Goal: Transaction & Acquisition: Purchase product/service

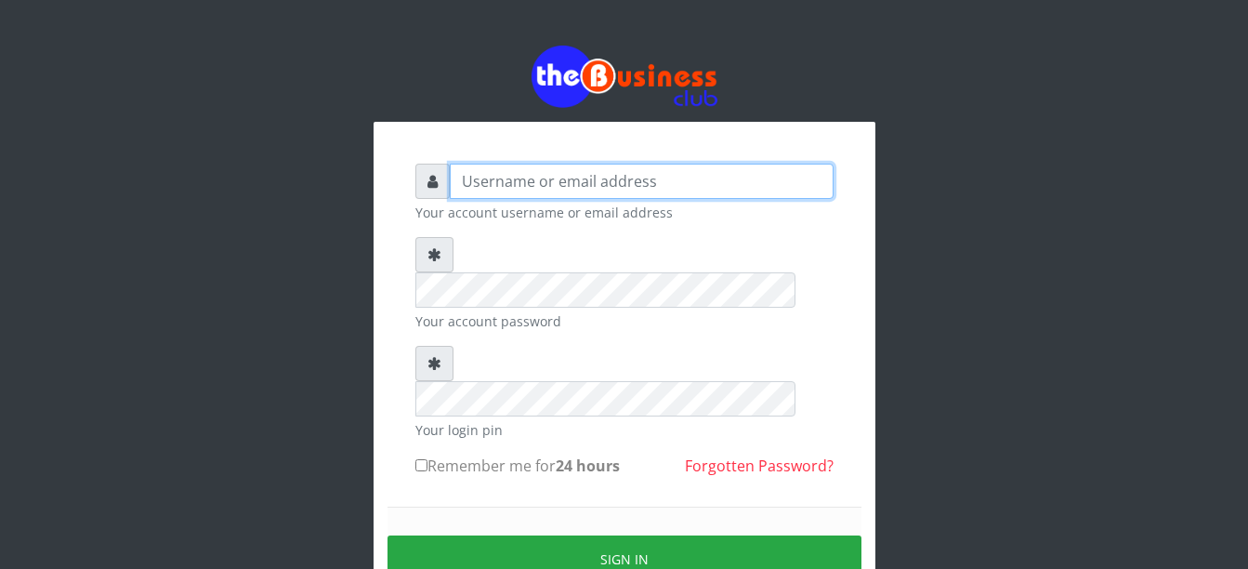
type input "Busybrain2"
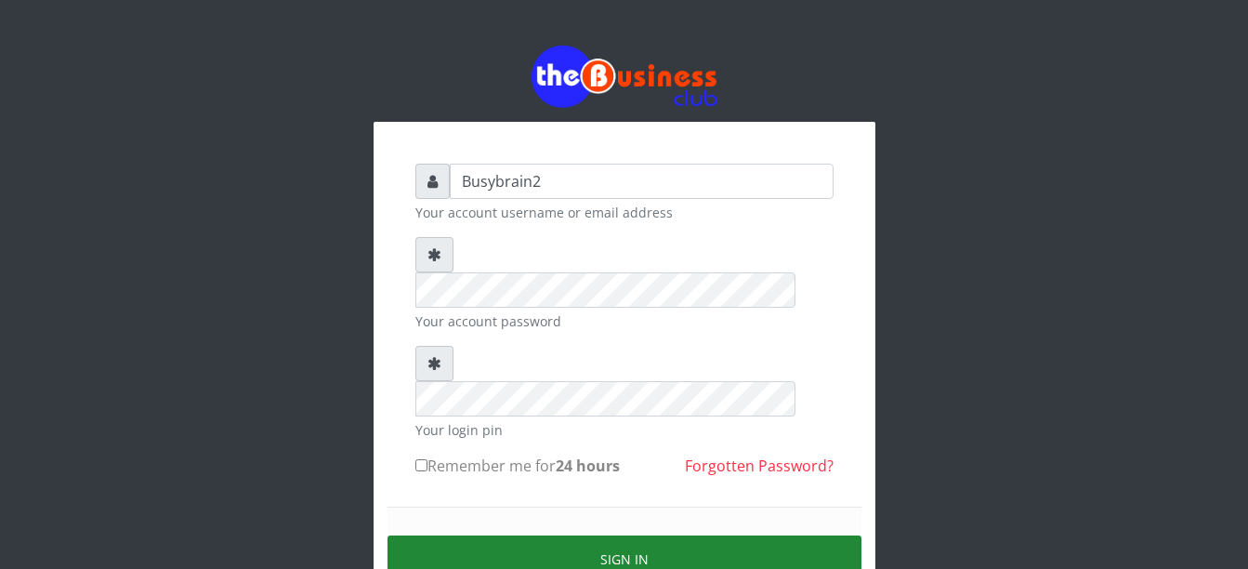
click at [724, 535] on button "Sign in" at bounding box center [624, 558] width 474 height 47
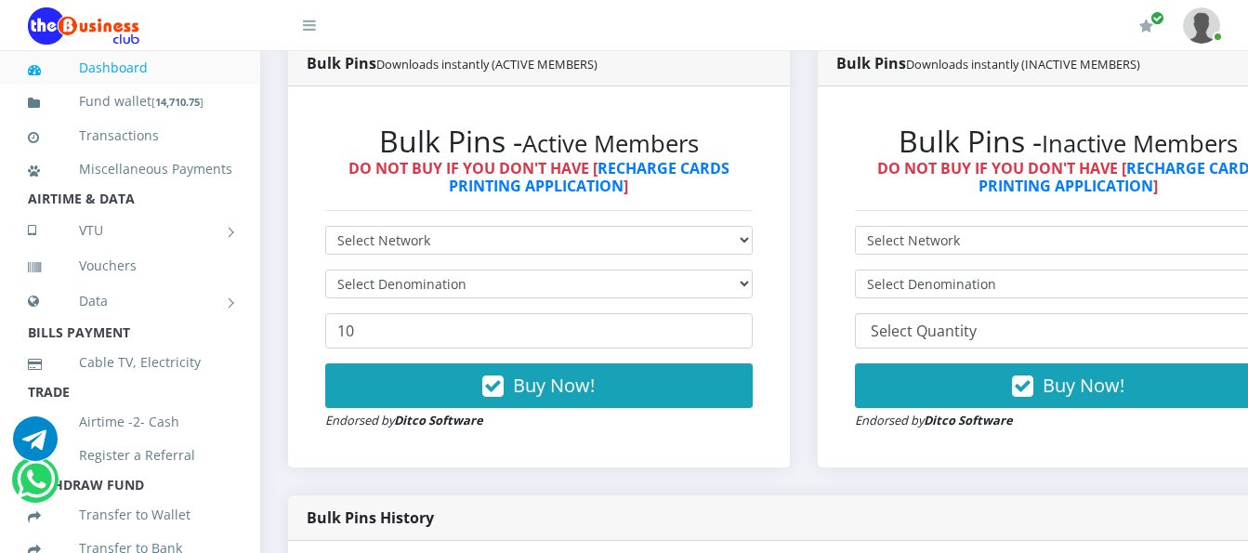
scroll to position [558, 0]
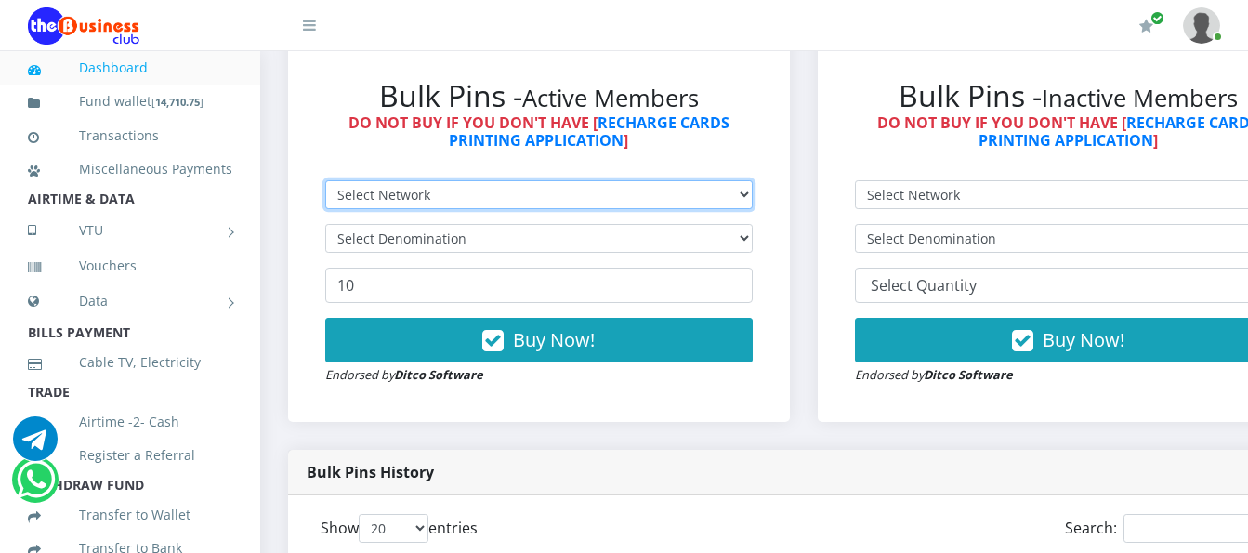
click at [401, 180] on select "Select Network MTN Globacom 9Mobile Airtel" at bounding box center [538, 194] width 427 height 29
select select "MTN"
click at [325, 180] on select "Select Network MTN Globacom 9Mobile Airtel" at bounding box center [538, 194] width 427 height 29
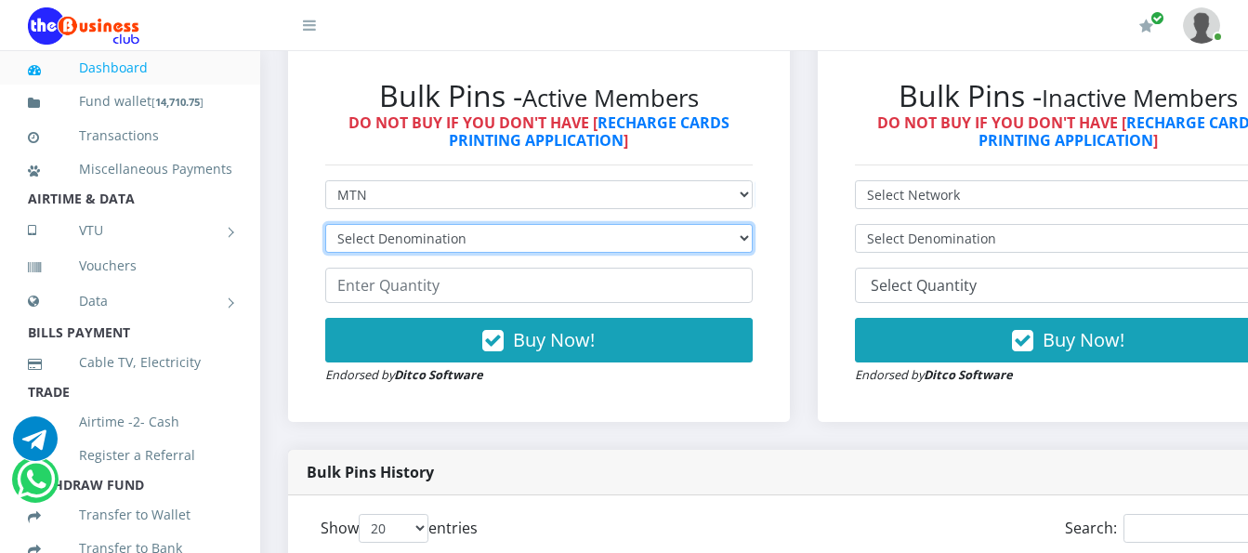
click at [510, 224] on select "Select Denomination MTN NGN100 - ₦96.99 MTN NGN200 - ₦193.98 MTN NGN400 - ₦387.…" at bounding box center [538, 238] width 427 height 29
select select "193.98-200"
click at [325, 224] on select "Select Denomination MTN NGN100 - ₦96.99 MTN NGN200 - ₦193.98 MTN NGN400 - ₦387.…" at bounding box center [538, 238] width 427 height 29
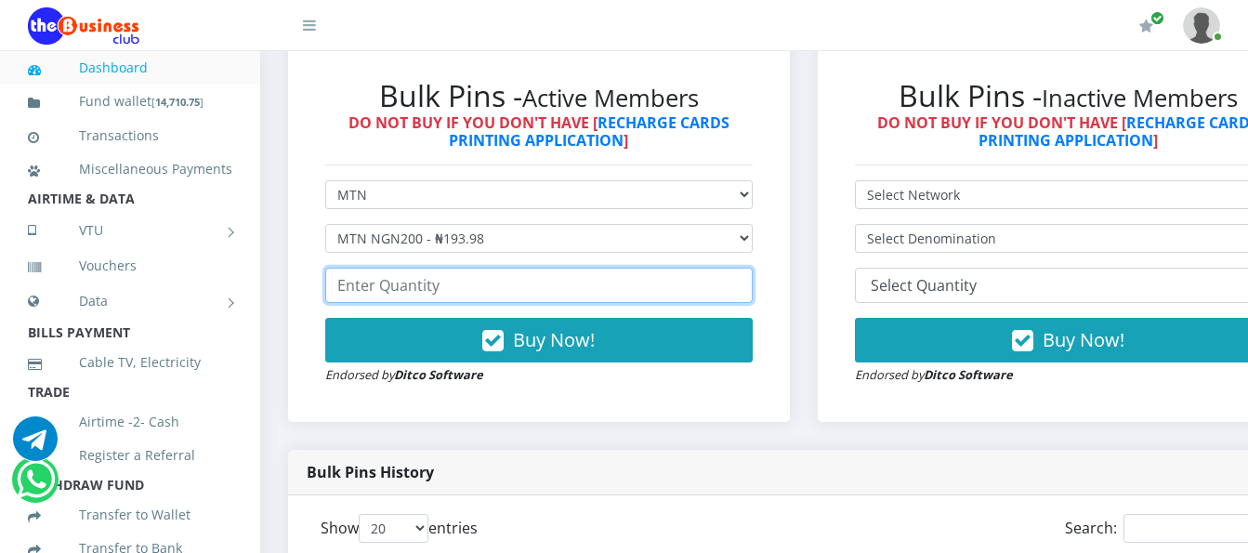
click at [497, 268] on input "number" at bounding box center [538, 285] width 427 height 35
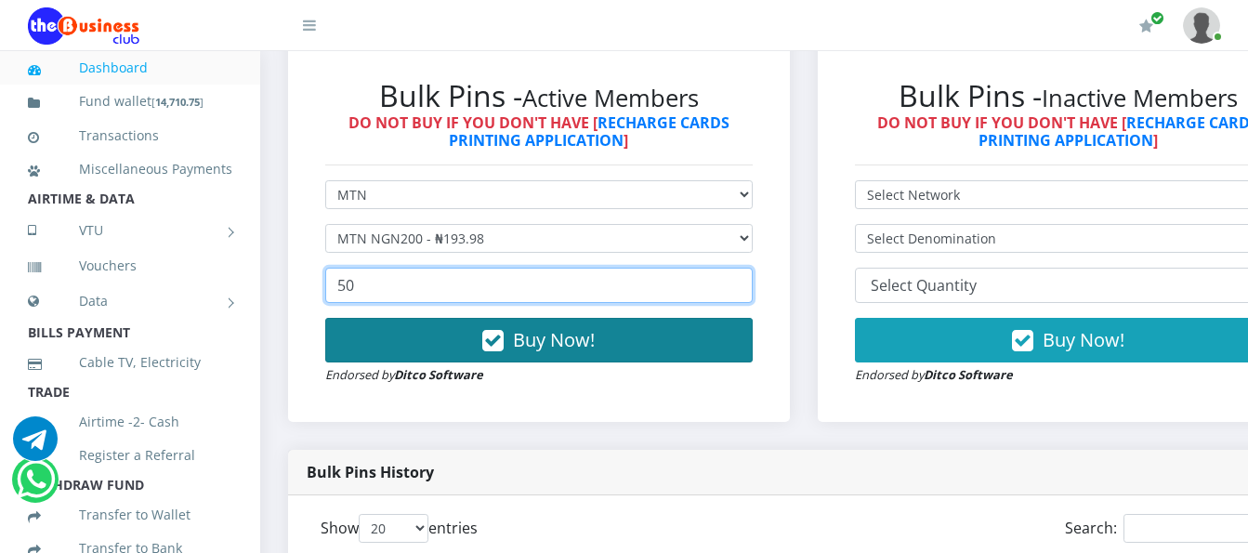
type input "50"
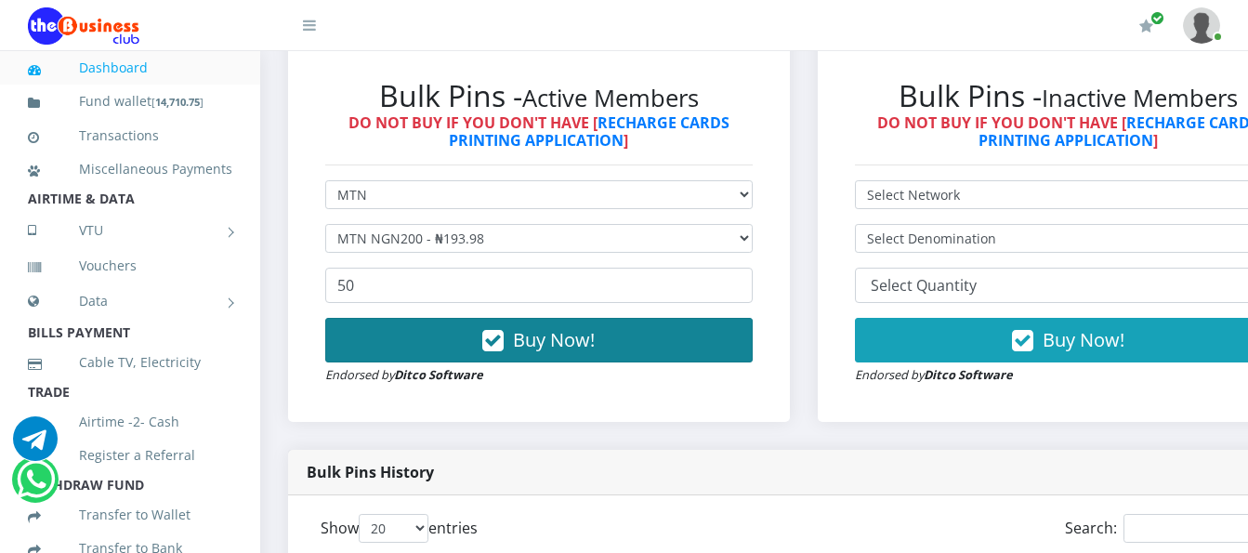
click at [464, 321] on button "Buy Now!" at bounding box center [538, 340] width 427 height 45
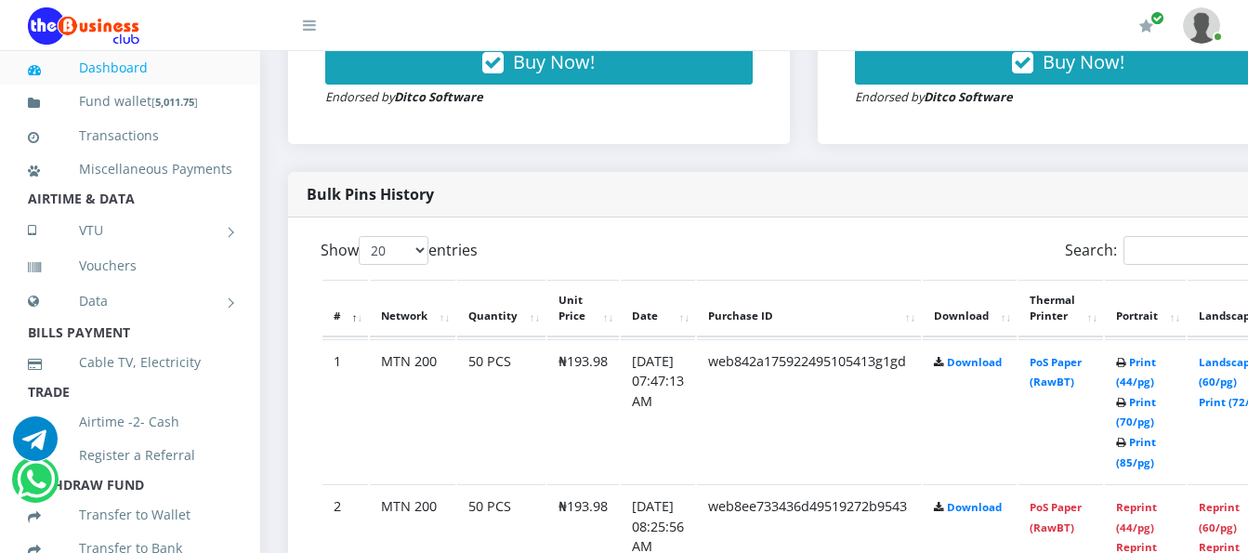
scroll to position [836, 0]
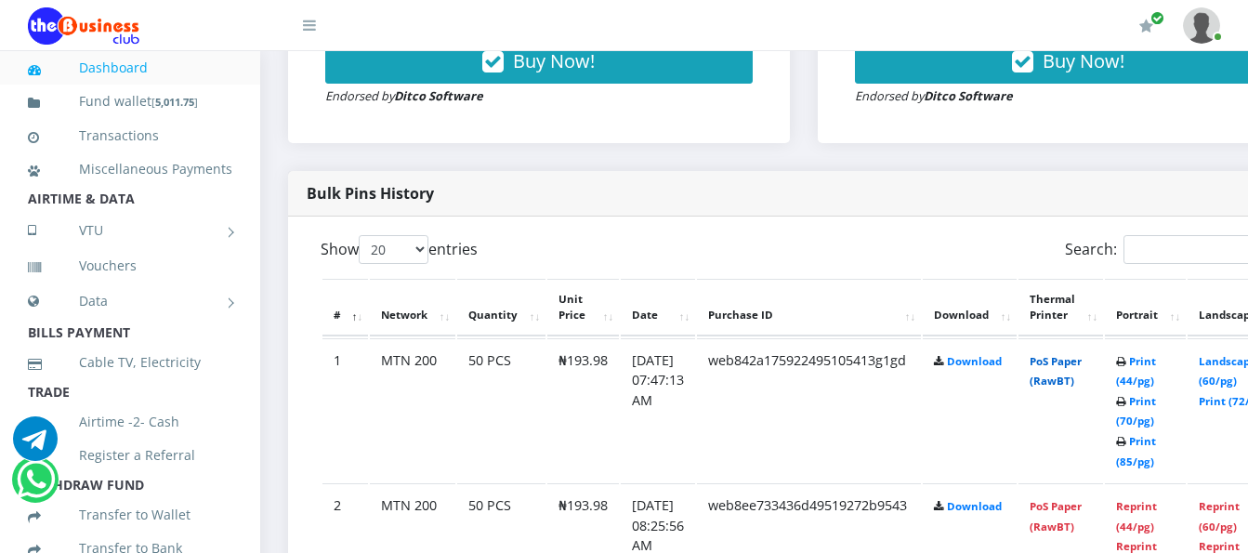
click at [1057, 354] on link "PoS Paper (RawBT)" at bounding box center [1056, 371] width 52 height 34
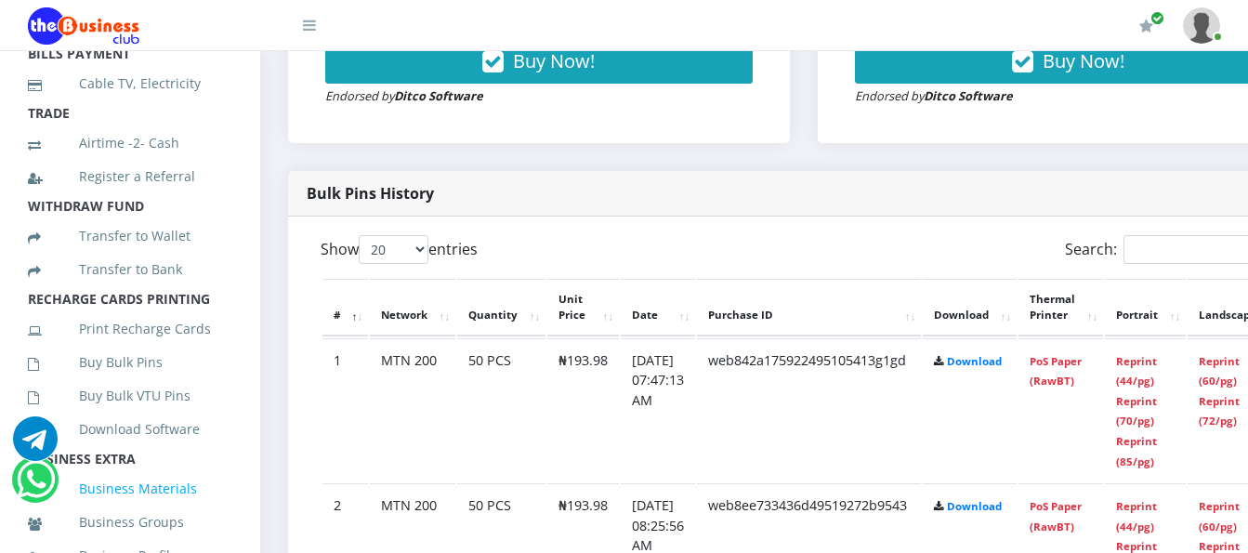
scroll to position [372, 0]
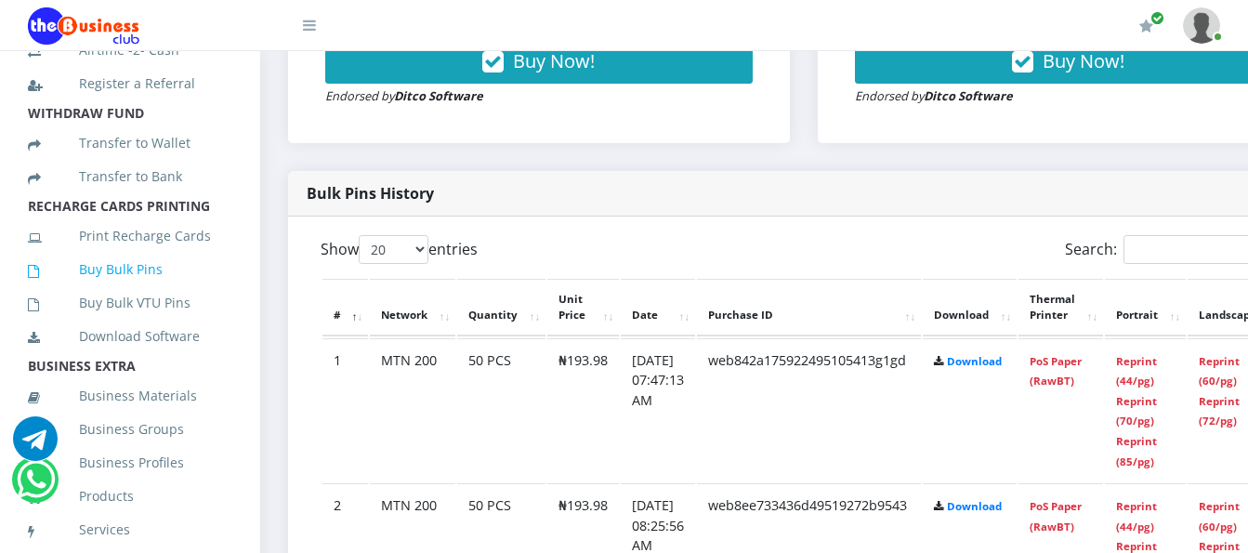
click at [127, 291] on link "Buy Bulk Pins" at bounding box center [130, 269] width 204 height 43
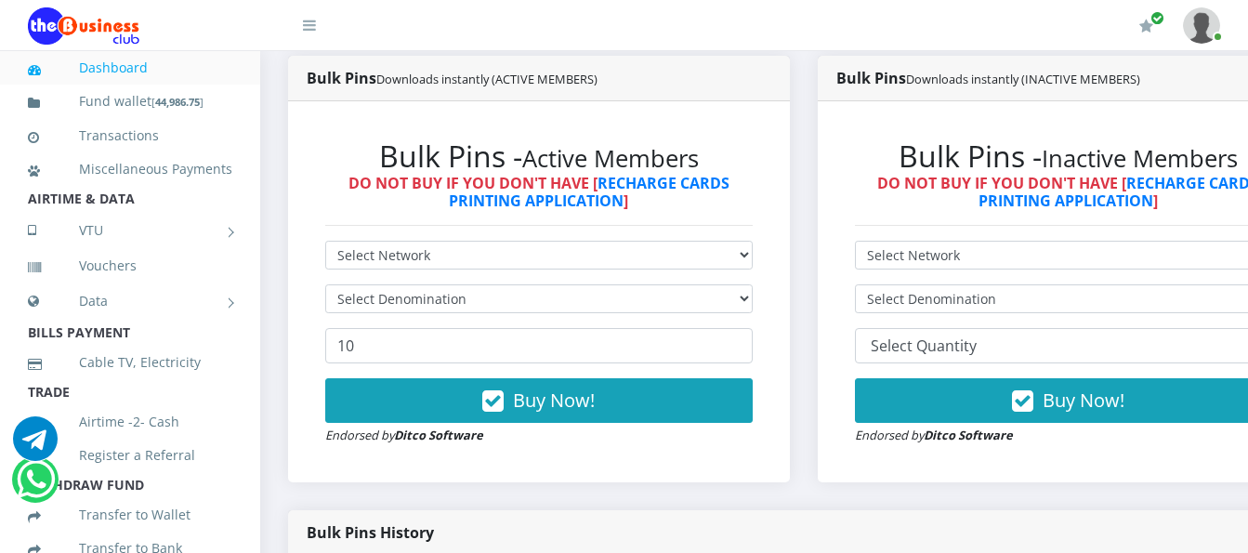
scroll to position [465, 0]
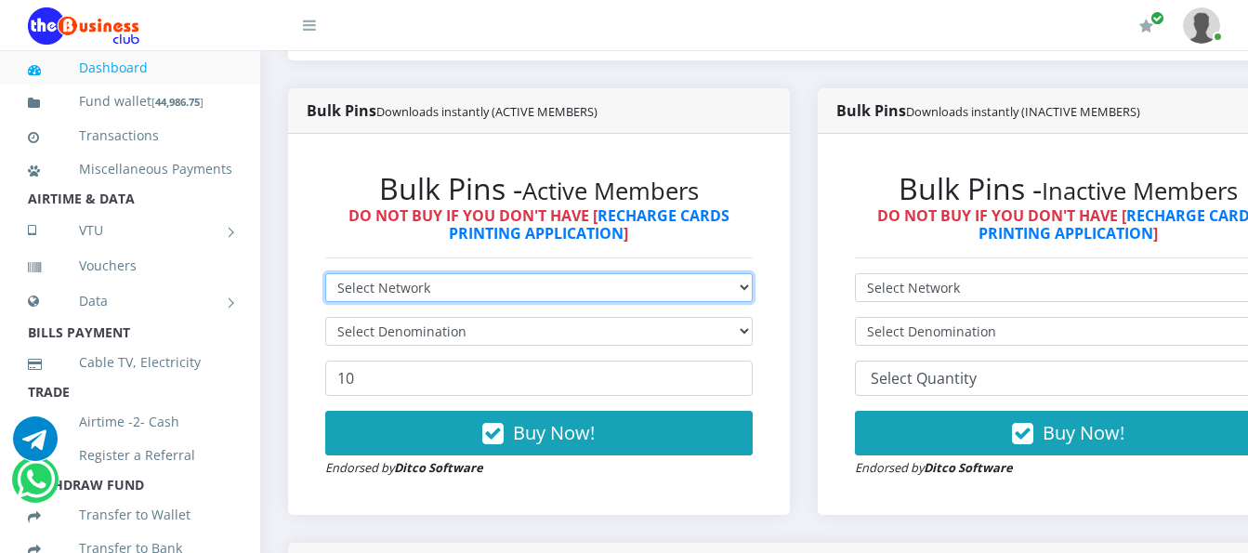
click at [376, 273] on select "Select Network MTN Globacom 9Mobile Airtel" at bounding box center [538, 287] width 427 height 29
select select "Airtel"
click at [325, 273] on select "Select Network MTN Globacom 9Mobile Airtel" at bounding box center [538, 287] width 427 height 29
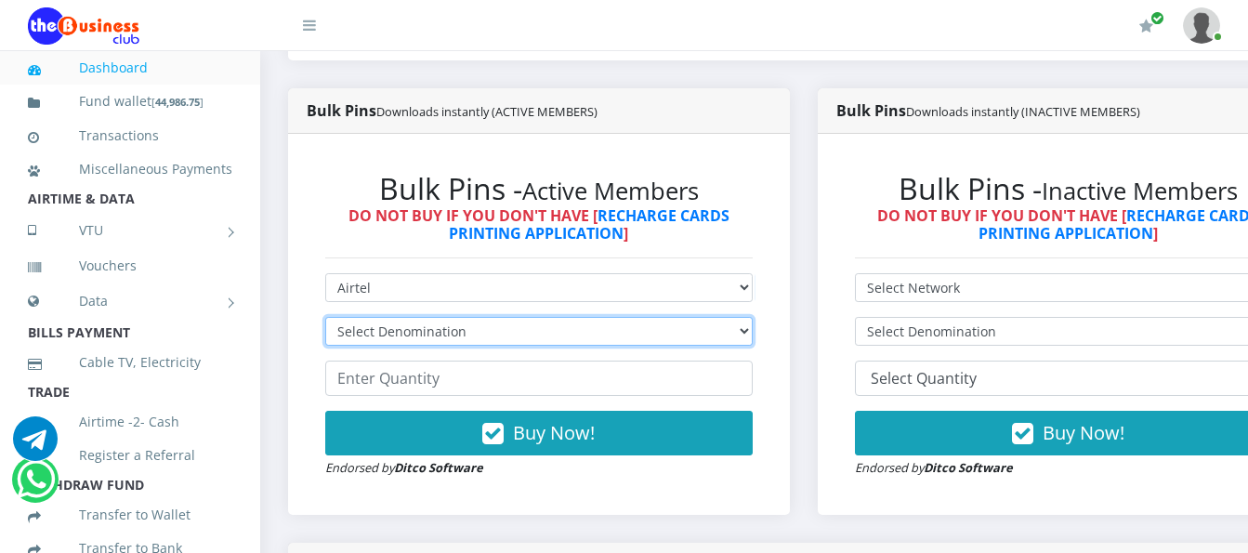
click at [417, 317] on select "Select Denomination Airtel NGN100 - ₦96.38 Airtel NGN200 - ₦192.76 Airtel NGN50…" at bounding box center [538, 331] width 427 height 29
select select "96.38-100"
click at [325, 317] on select "Select Denomination Airtel NGN100 - ₦96.38 Airtel NGN200 - ₦192.76 Airtel NGN50…" at bounding box center [538, 331] width 427 height 29
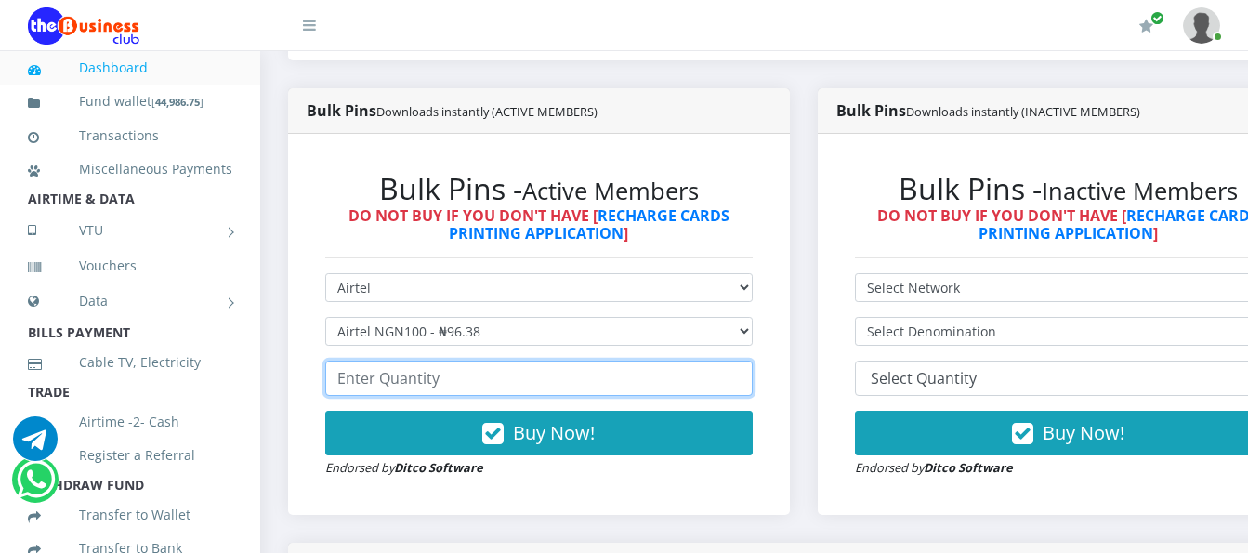
click at [412, 363] on input "number" at bounding box center [538, 378] width 427 height 35
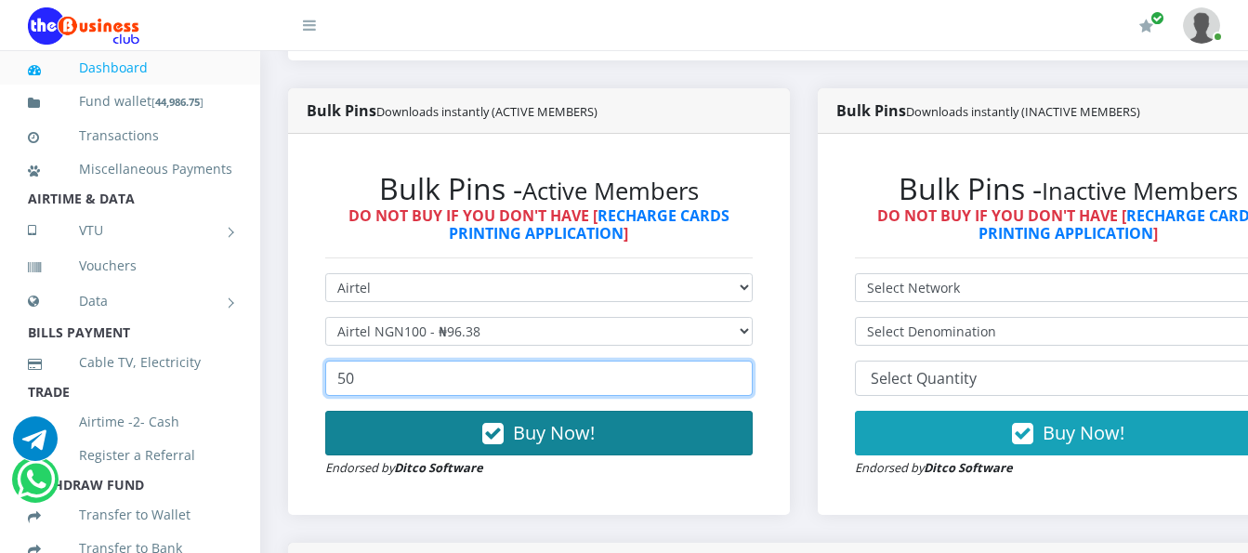
type input "50"
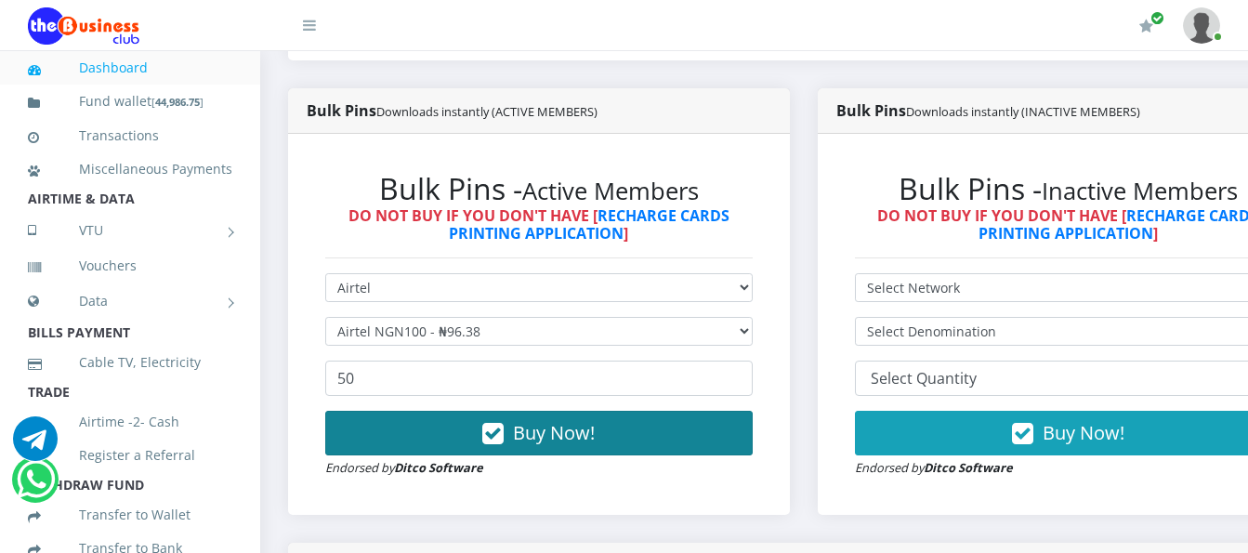
click at [582, 420] on span "Buy Now!" at bounding box center [554, 432] width 82 height 25
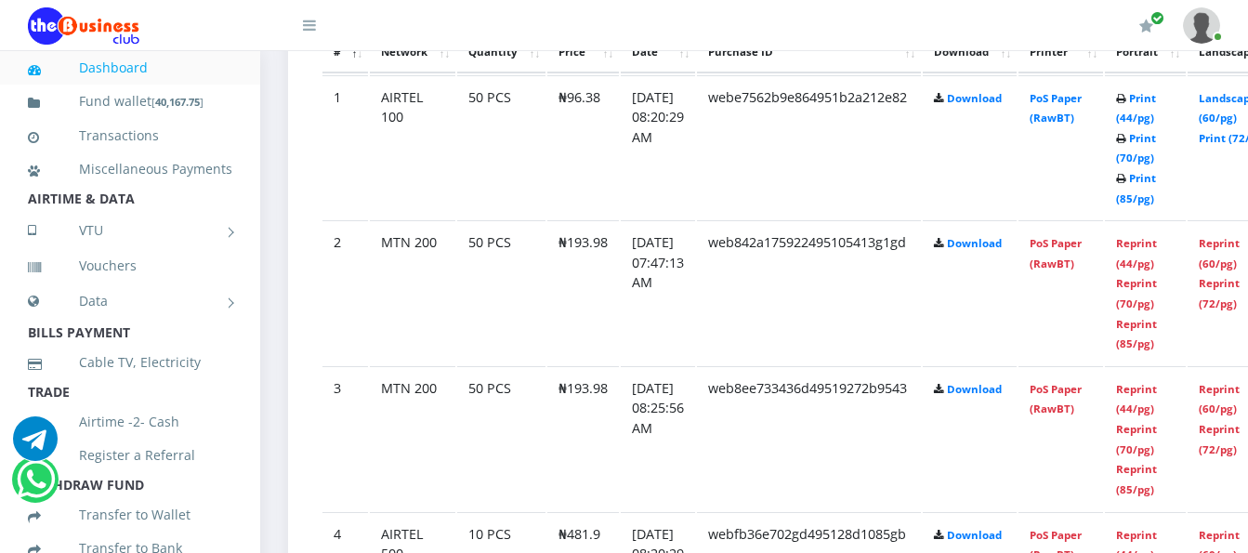
scroll to position [1115, 0]
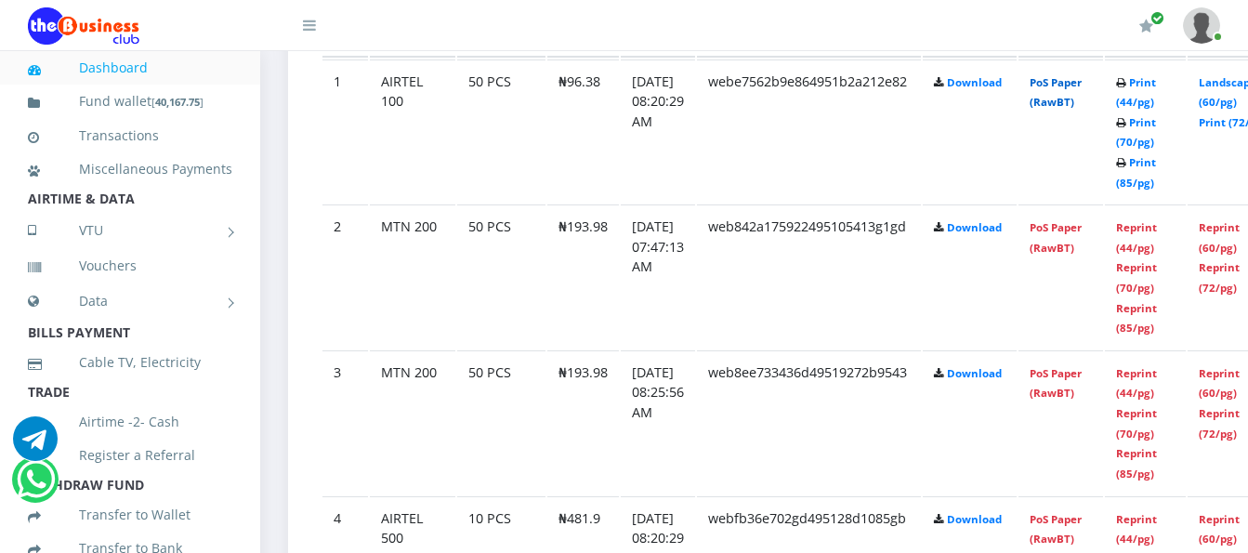
click at [1060, 75] on link "PoS Paper (RawBT)" at bounding box center [1056, 92] width 52 height 34
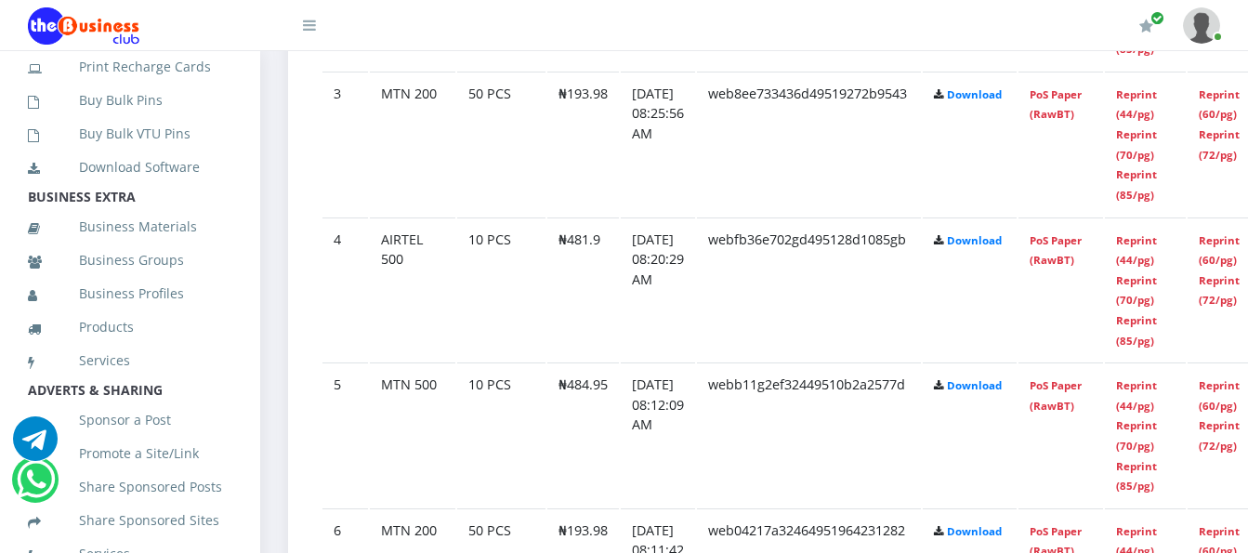
scroll to position [448, 0]
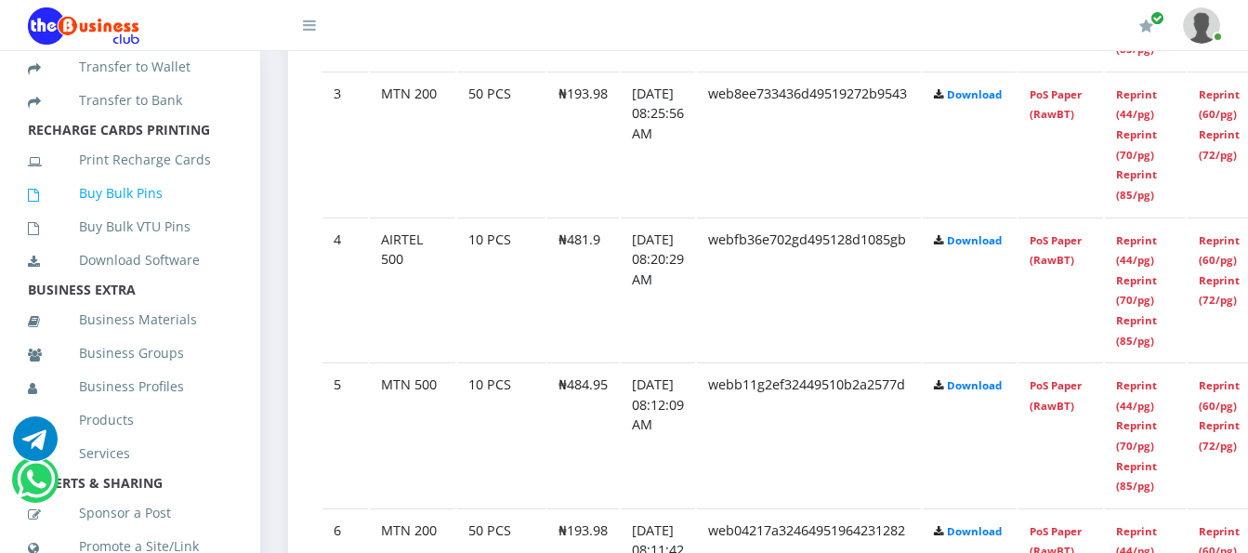
click at [168, 215] on link "Buy Bulk Pins" at bounding box center [130, 193] width 204 height 43
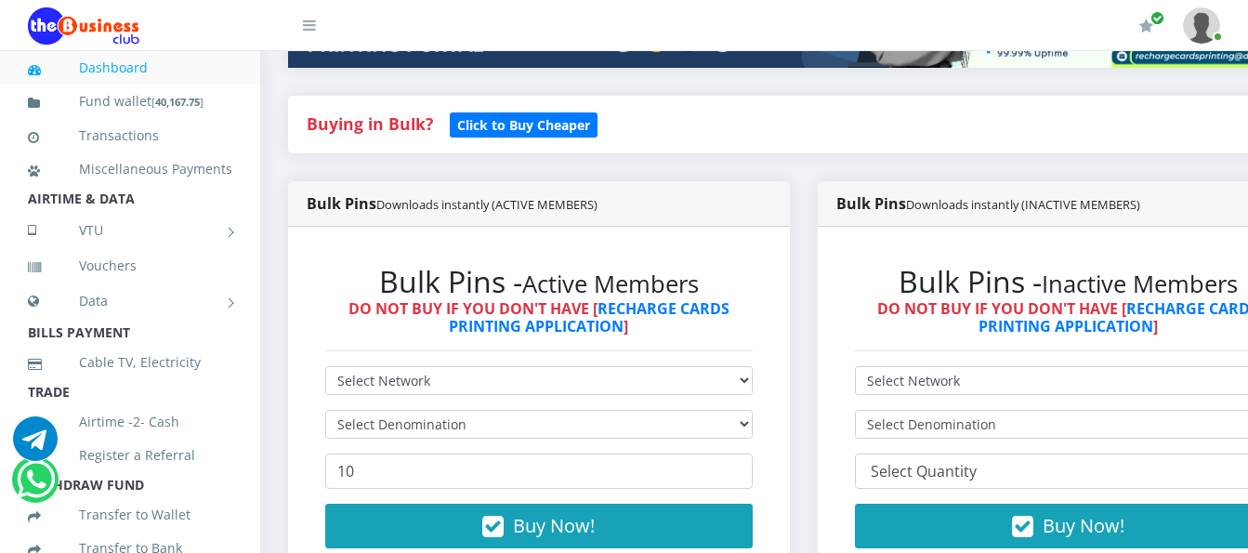
scroll to position [465, 0]
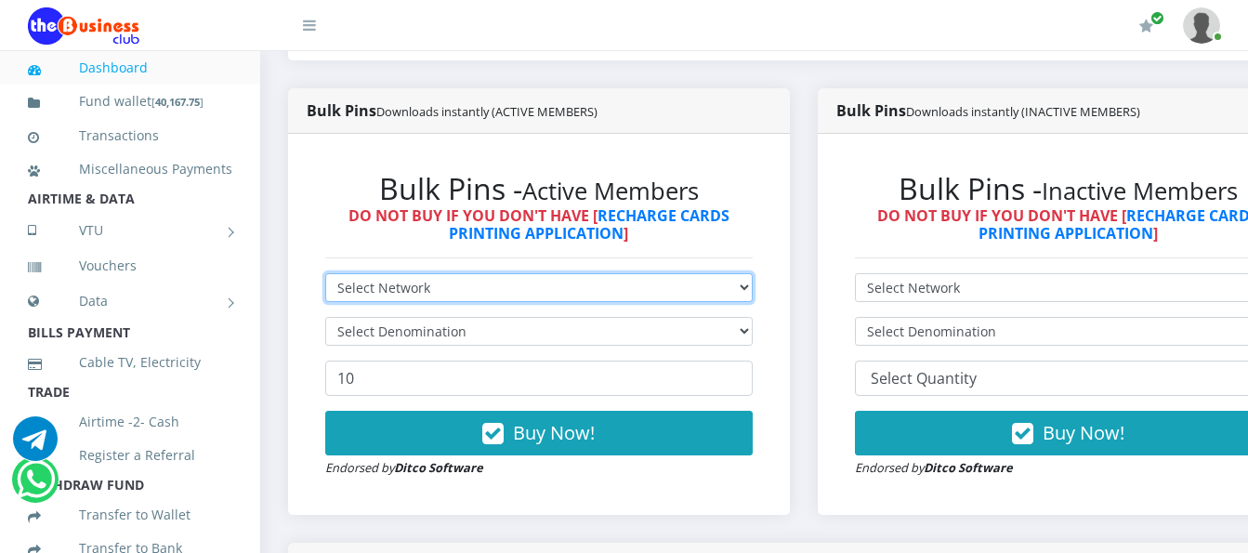
click at [509, 273] on select "Select Network MTN Globacom 9Mobile Airtel" at bounding box center [538, 287] width 427 height 29
select select "Airtel"
click at [325, 273] on select "Select Network MTN Globacom 9Mobile Airtel" at bounding box center [538, 287] width 427 height 29
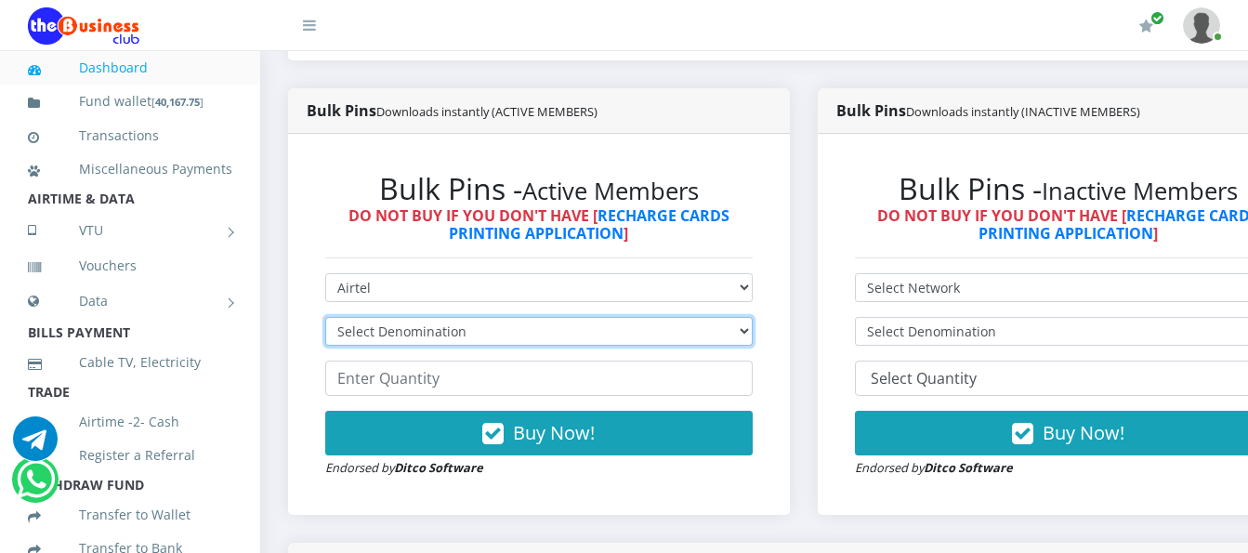
click at [572, 317] on select "Select Denomination Airtel NGN100 - ₦96.38 Airtel NGN200 - ₦192.76 Airtel NGN50…" at bounding box center [538, 331] width 427 height 29
select select "192.76-200"
click at [325, 317] on select "Select Denomination Airtel NGN100 - ₦96.38 Airtel NGN200 - ₦192.76 Airtel NGN50…" at bounding box center [538, 331] width 427 height 29
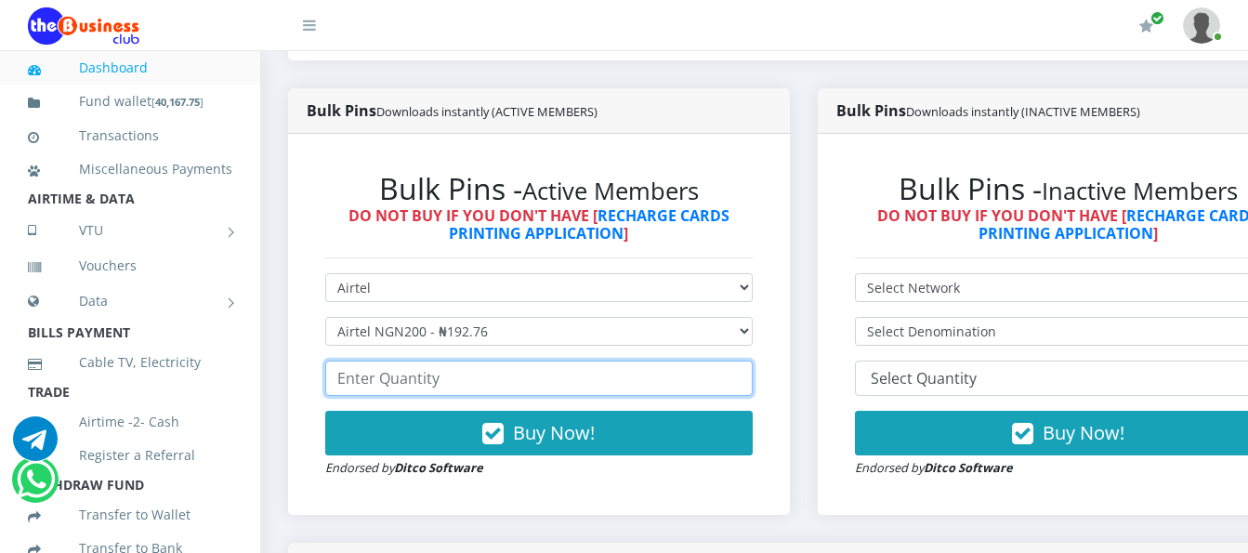
click at [554, 367] on input "number" at bounding box center [538, 378] width 427 height 35
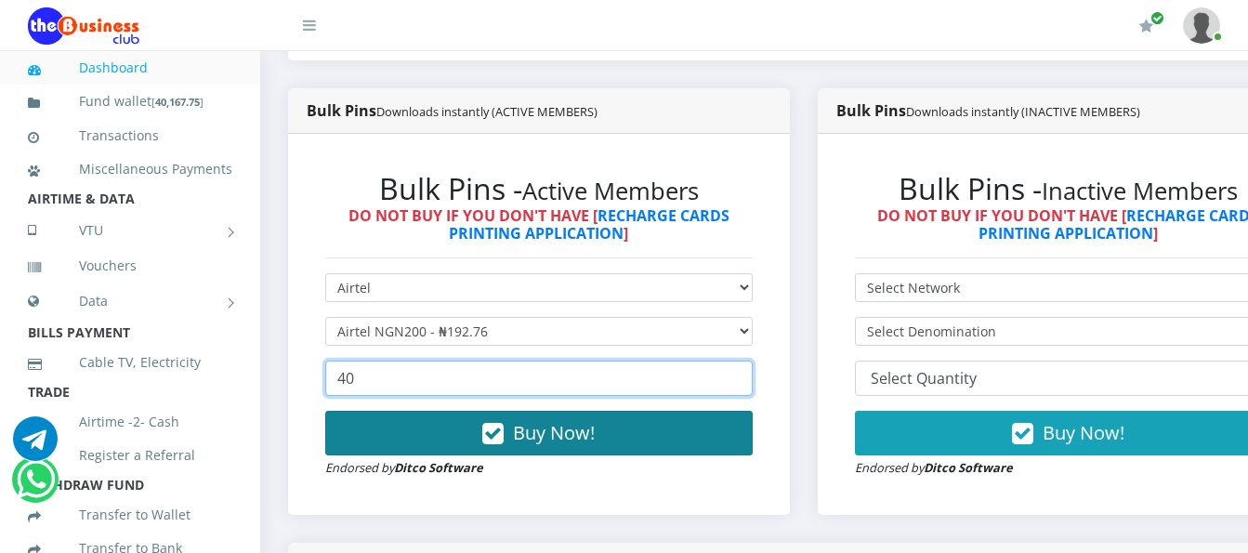
type input "40"
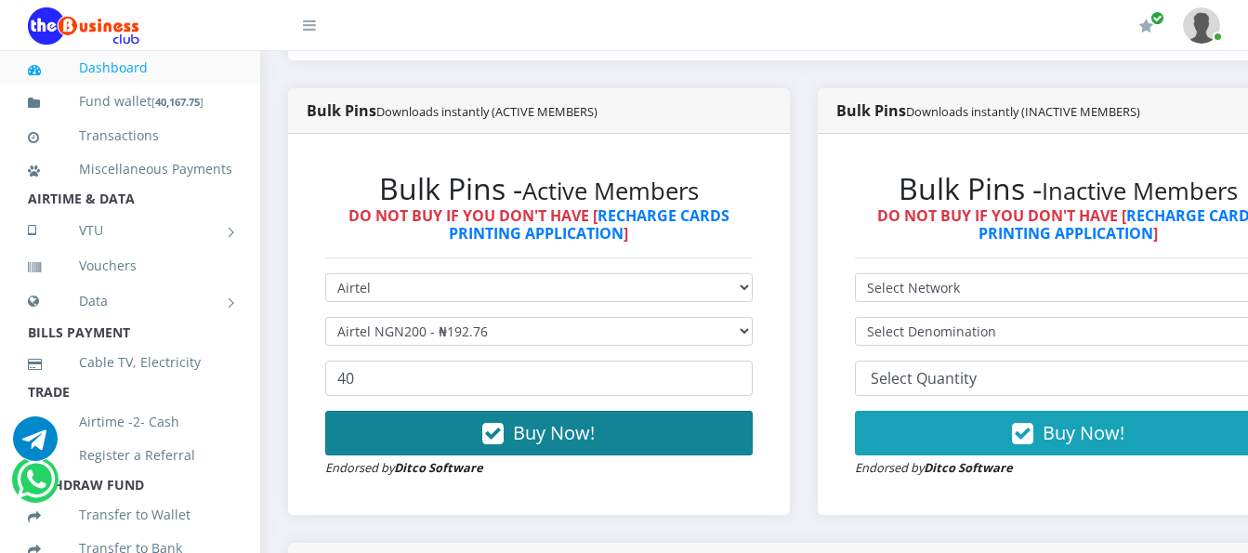
click at [549, 423] on span "Buy Now!" at bounding box center [554, 432] width 82 height 25
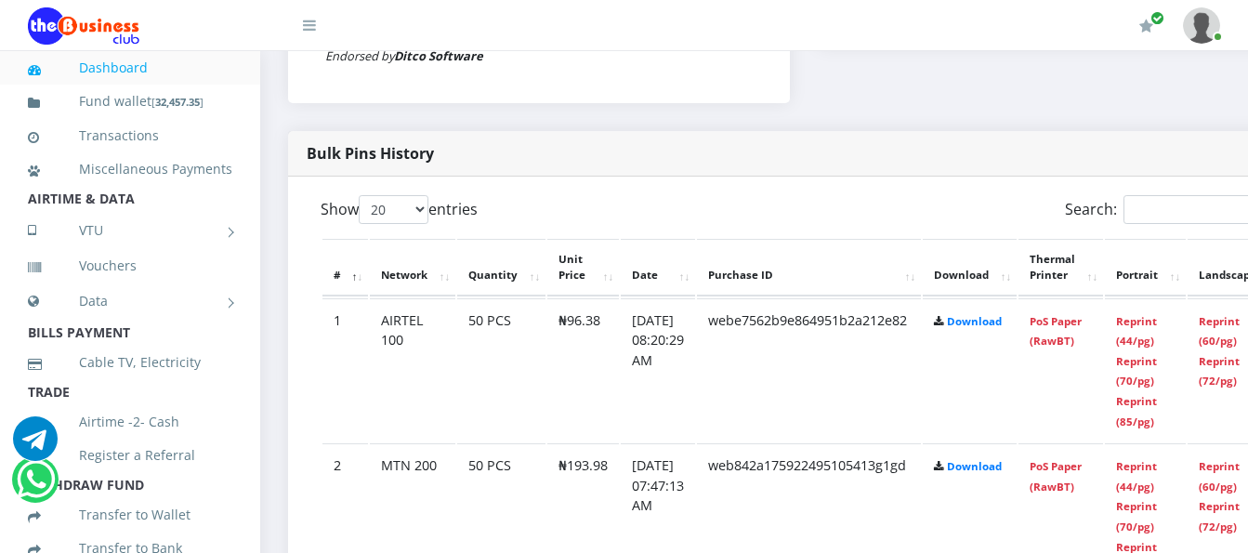
scroll to position [1022, 0]
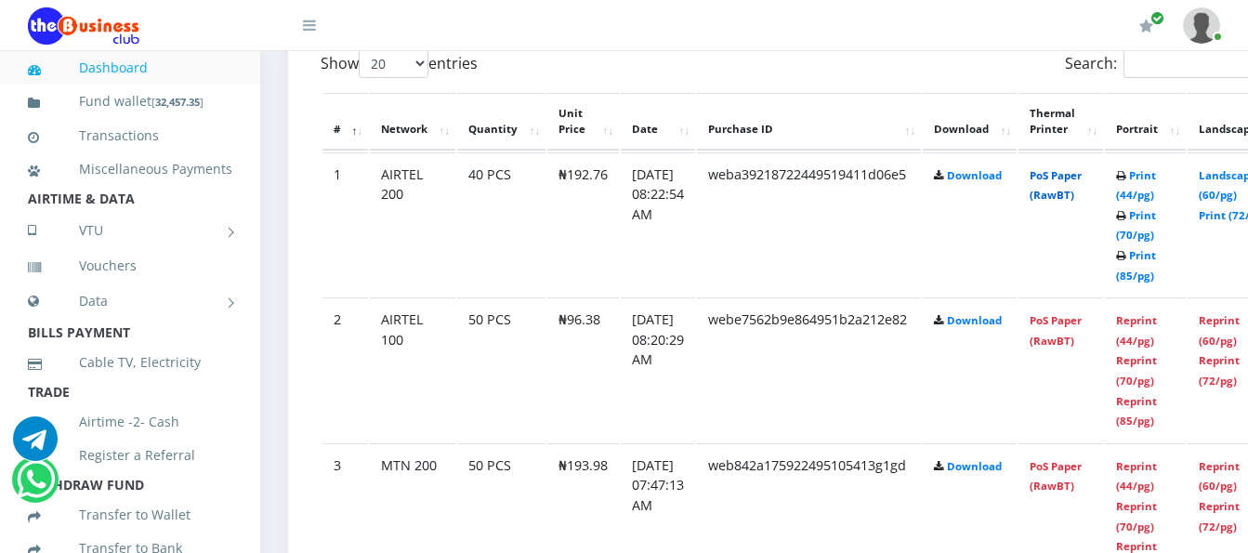
click at [1071, 168] on link "PoS Paper (RawBT)" at bounding box center [1056, 185] width 52 height 34
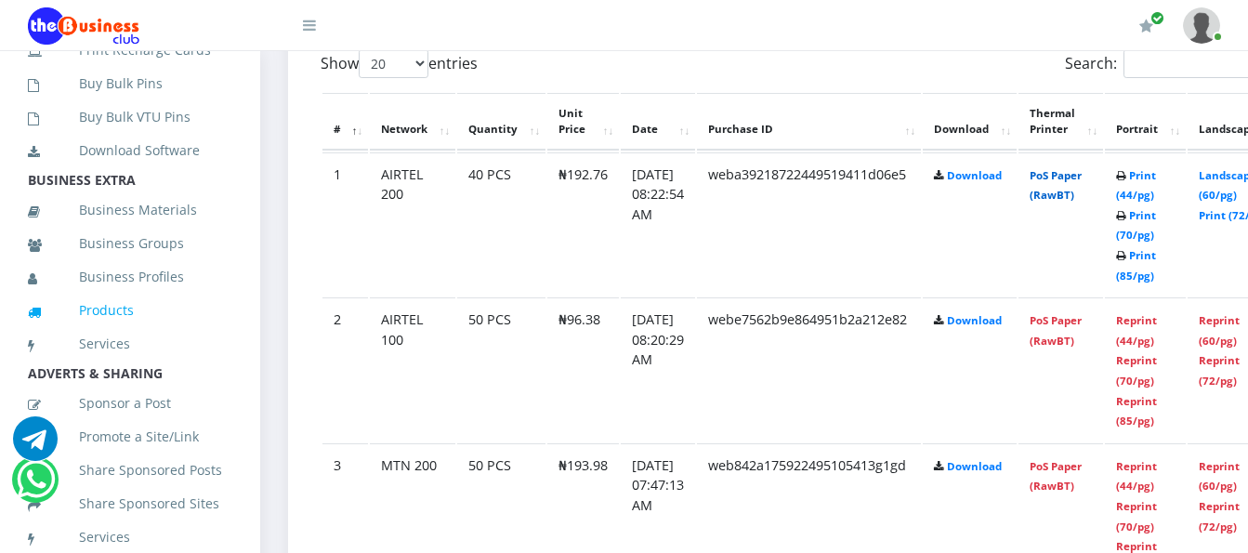
scroll to position [465, 0]
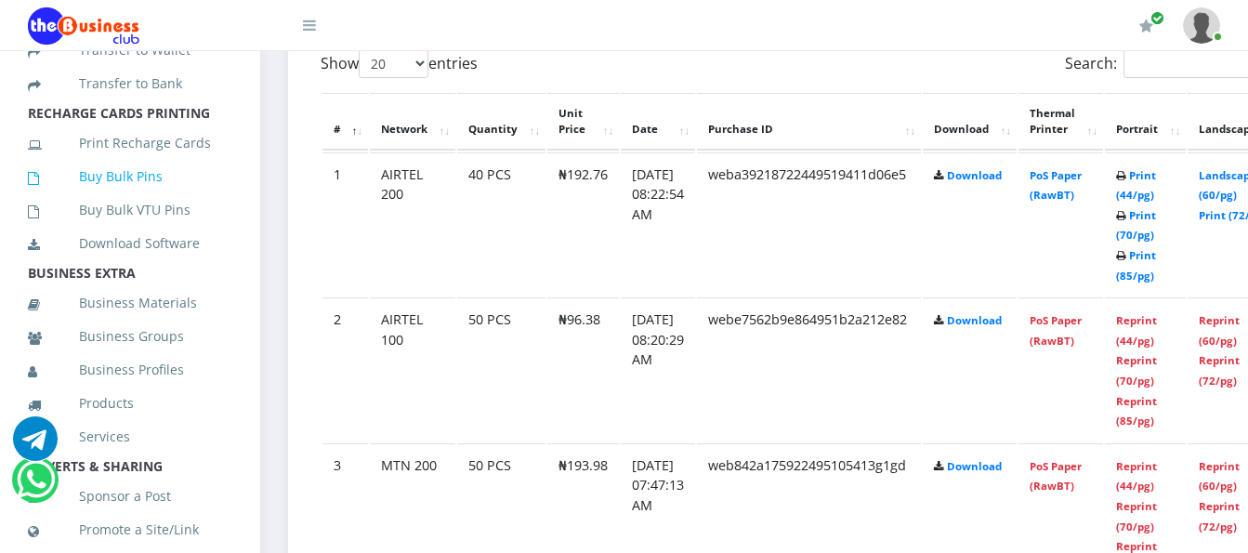
click at [91, 198] on link "Buy Bulk Pins" at bounding box center [130, 176] width 204 height 43
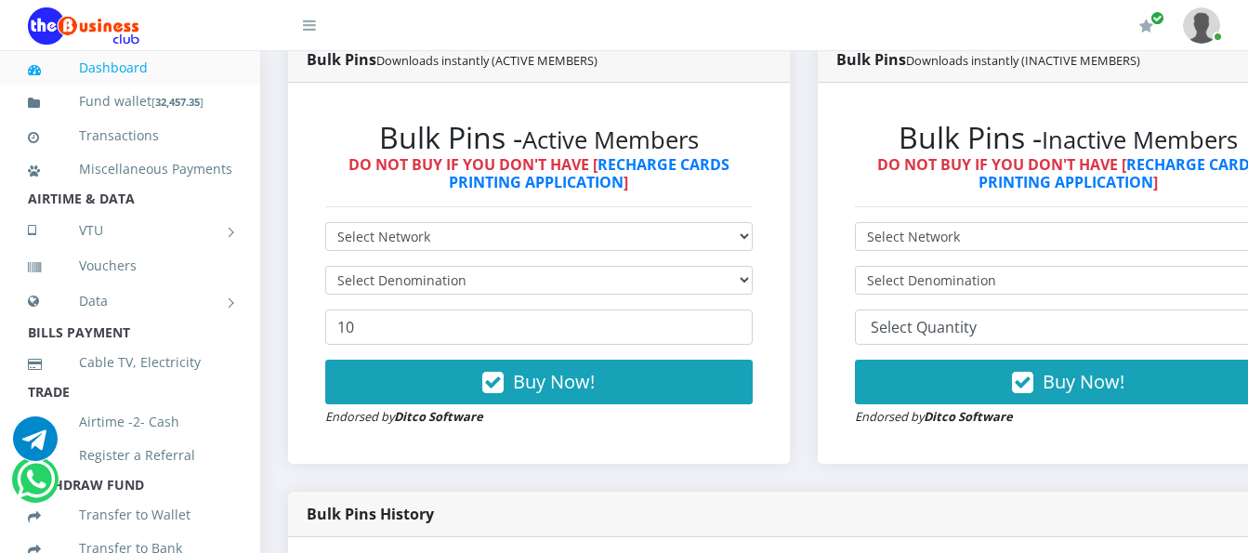
scroll to position [558, 0]
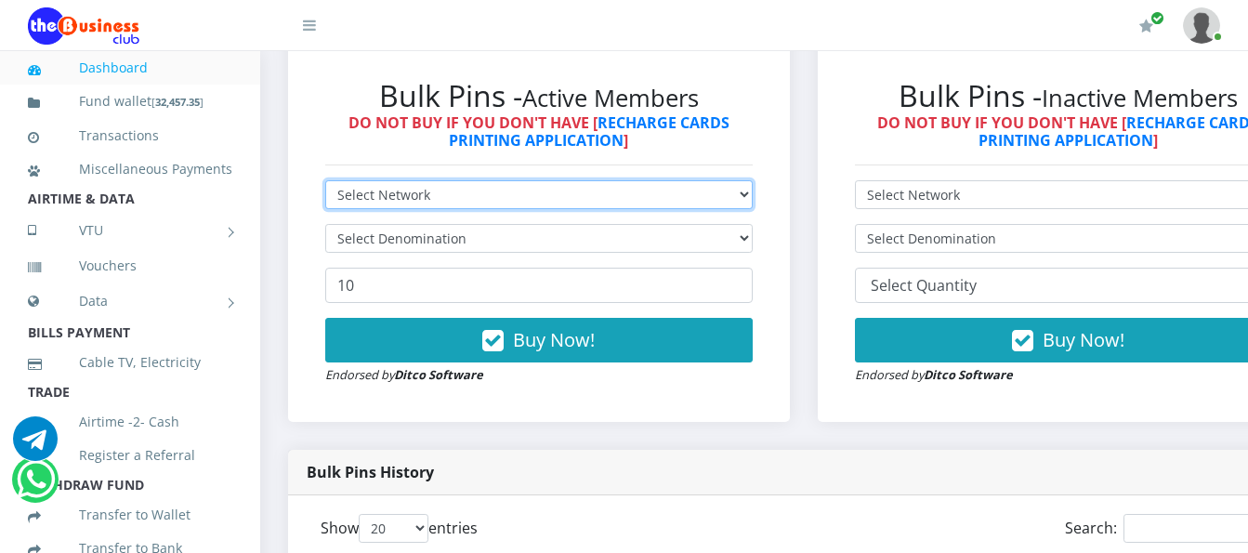
click at [393, 180] on select "Select Network MTN Globacom 9Mobile Airtel" at bounding box center [538, 194] width 427 height 29
select select "MTN"
click at [325, 180] on select "Select Network MTN Globacom 9Mobile Airtel" at bounding box center [538, 194] width 427 height 29
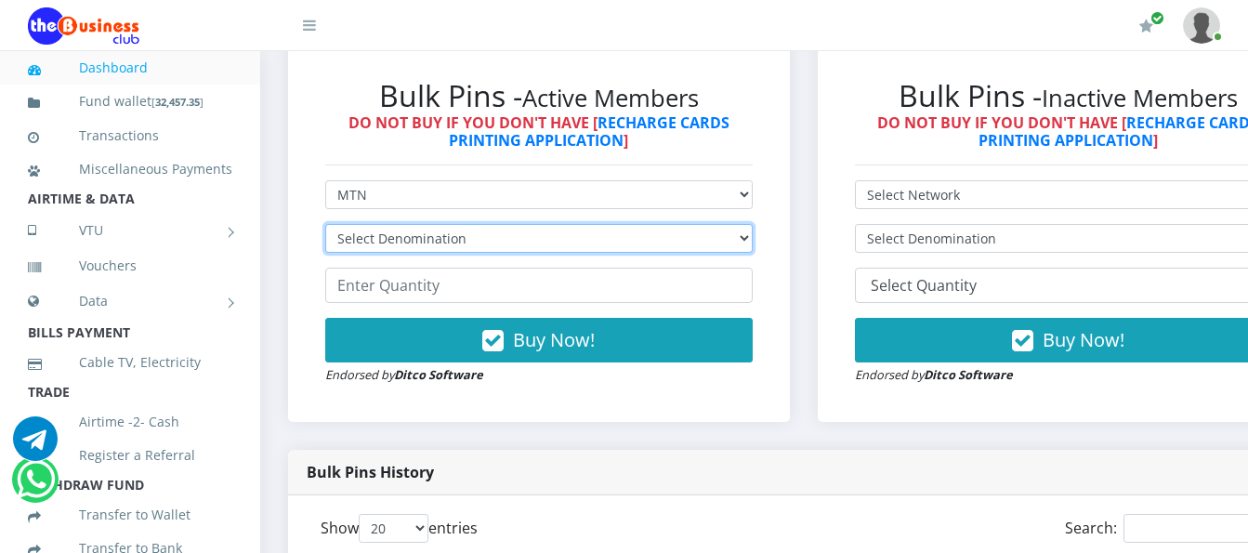
click at [383, 224] on select "Select Denomination MTN NGN100 - ₦96.99 MTN NGN200 - ₦193.98 MTN NGN400 - ₦387.…" at bounding box center [538, 238] width 427 height 29
select select "484.95-500"
click at [325, 224] on select "Select Denomination MTN NGN100 - ₦96.99 MTN NGN200 - ₦193.98 MTN NGN400 - ₦387.…" at bounding box center [538, 238] width 427 height 29
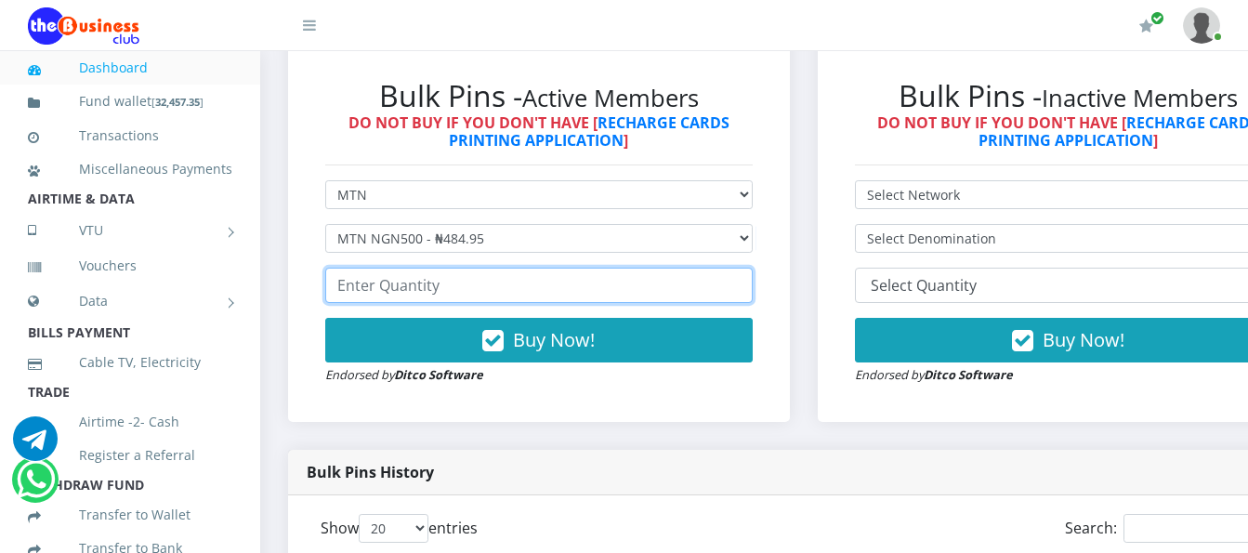
click at [385, 269] on input "number" at bounding box center [538, 285] width 427 height 35
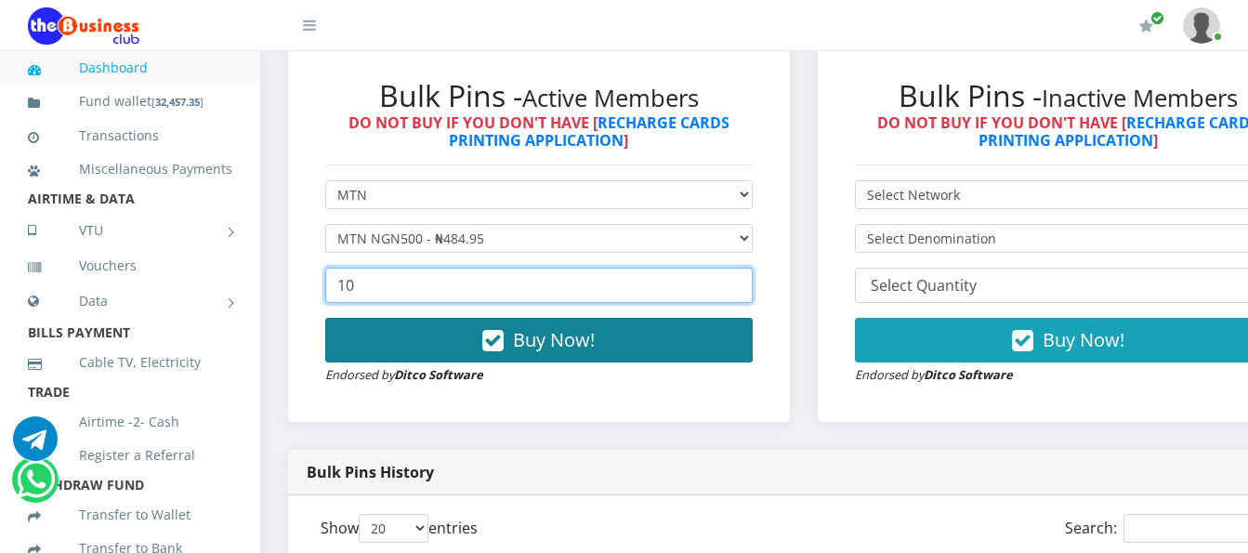
type input "10"
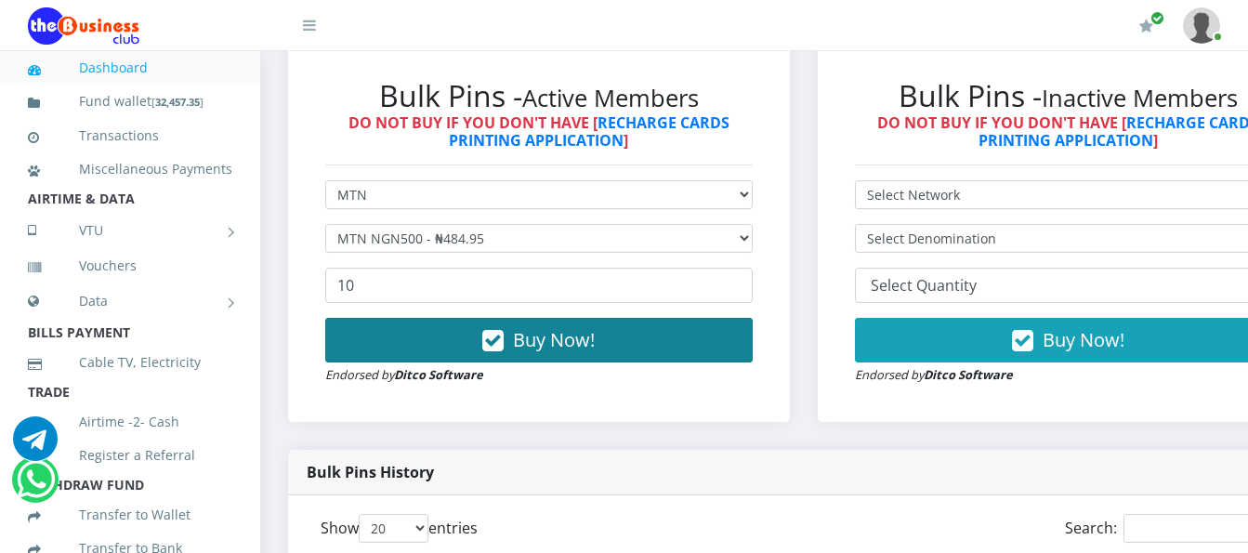
click at [554, 327] on span "Buy Now!" at bounding box center [554, 339] width 82 height 25
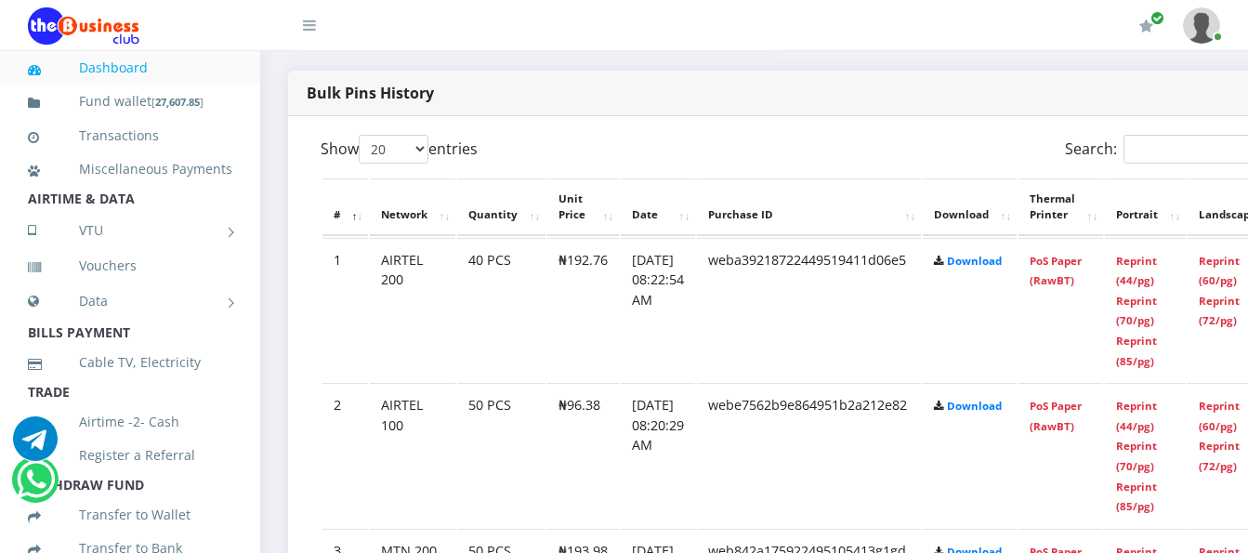
scroll to position [1022, 0]
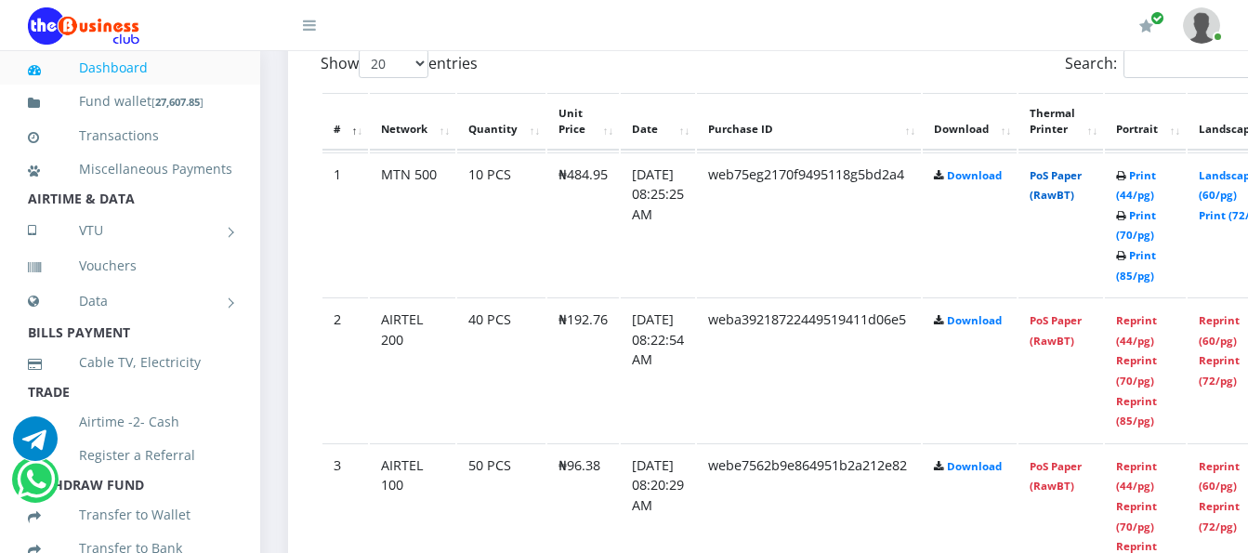
click at [1070, 168] on link "PoS Paper (RawBT)" at bounding box center [1056, 185] width 52 height 34
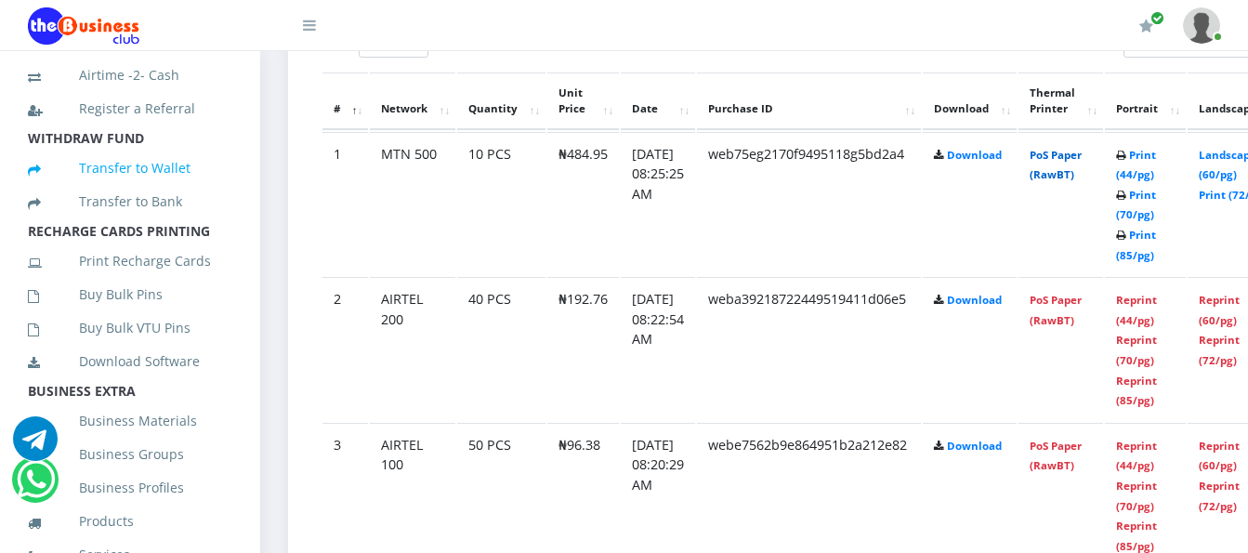
scroll to position [372, 0]
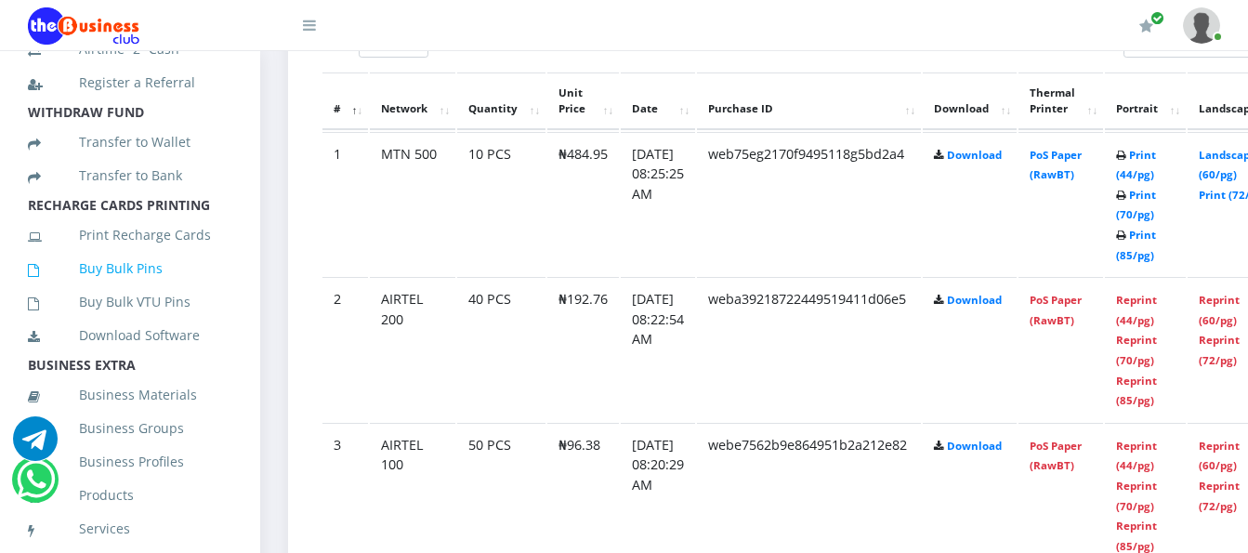
click at [143, 290] on link "Buy Bulk Pins" at bounding box center [130, 268] width 204 height 43
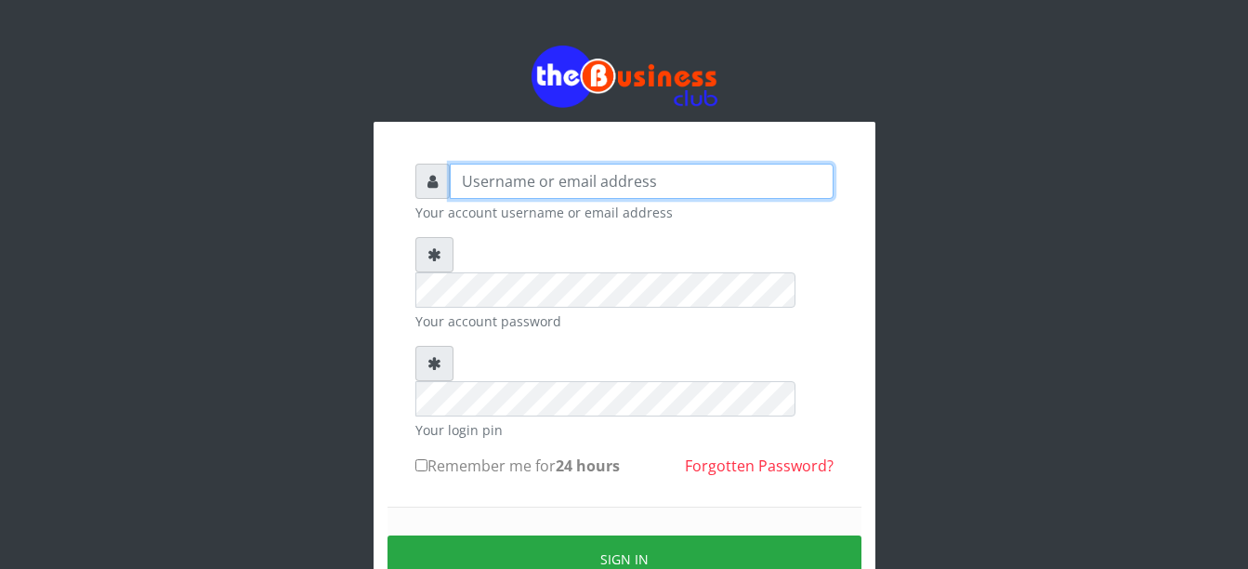
type input "Busybrain2"
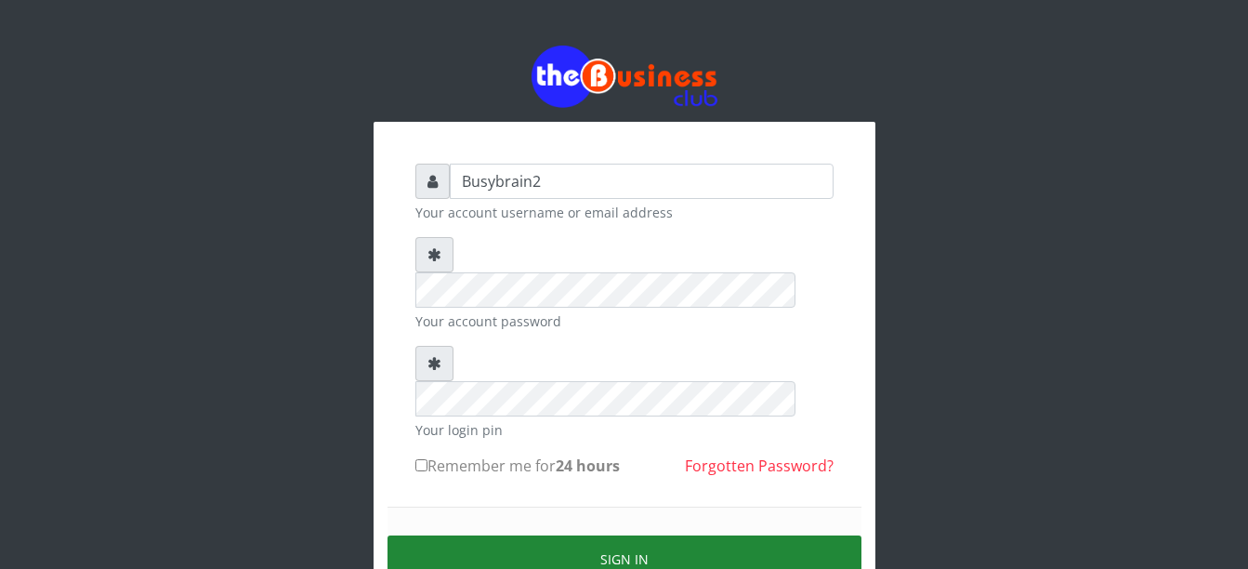
click at [507, 535] on button "Sign in" at bounding box center [624, 558] width 474 height 47
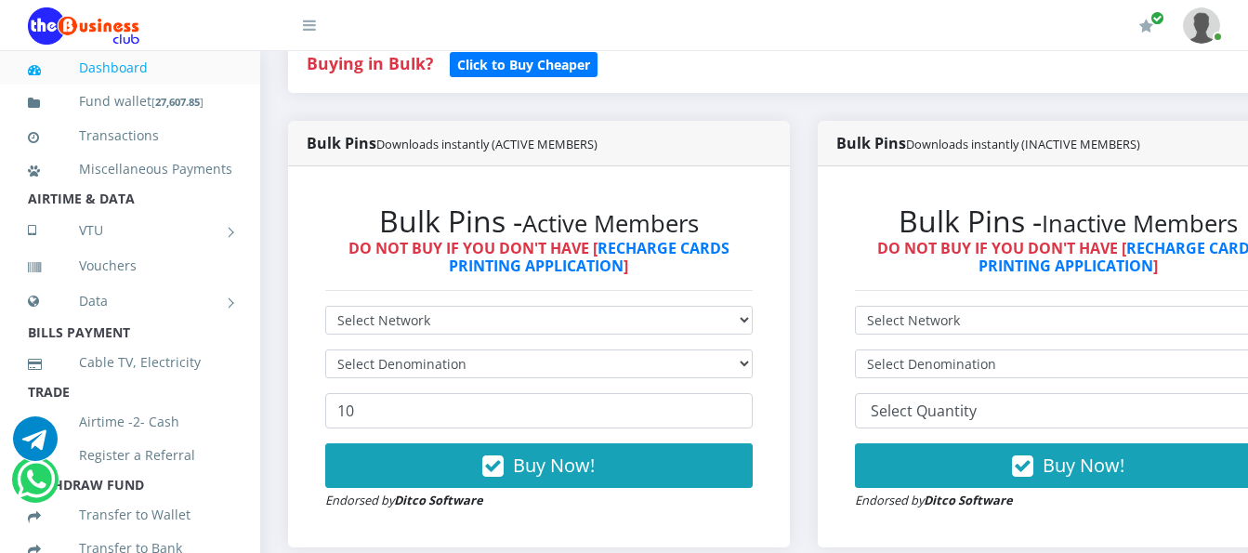
scroll to position [465, 0]
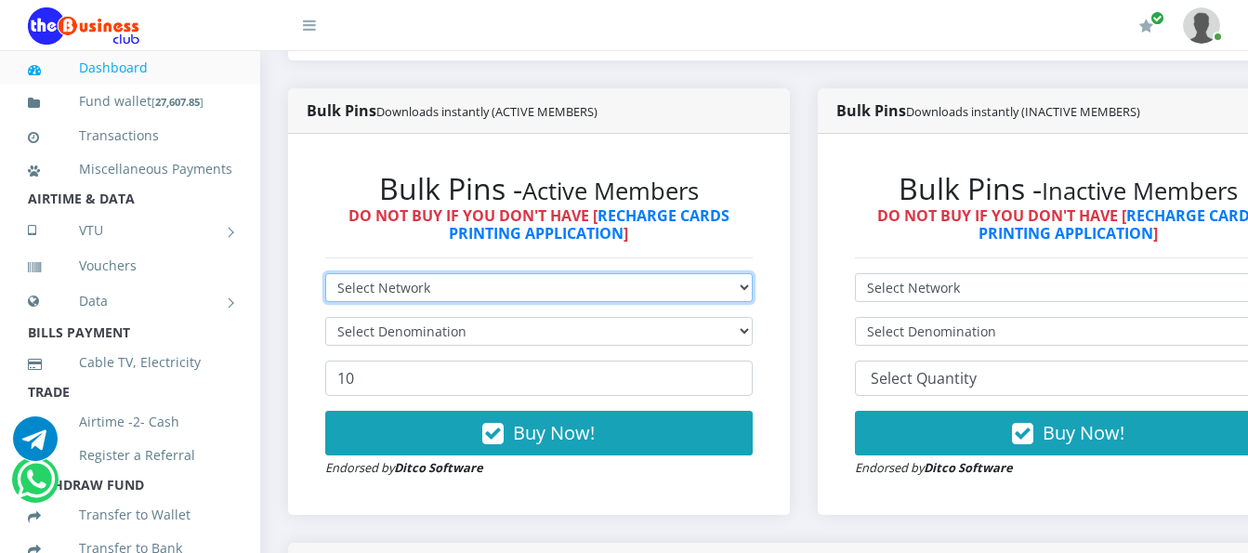
click at [492, 278] on select "Select Network MTN Globacom 9Mobile Airtel" at bounding box center [538, 287] width 427 height 29
select select "Glo"
click at [325, 273] on select "Select Network MTN Globacom 9Mobile Airtel" at bounding box center [538, 287] width 427 height 29
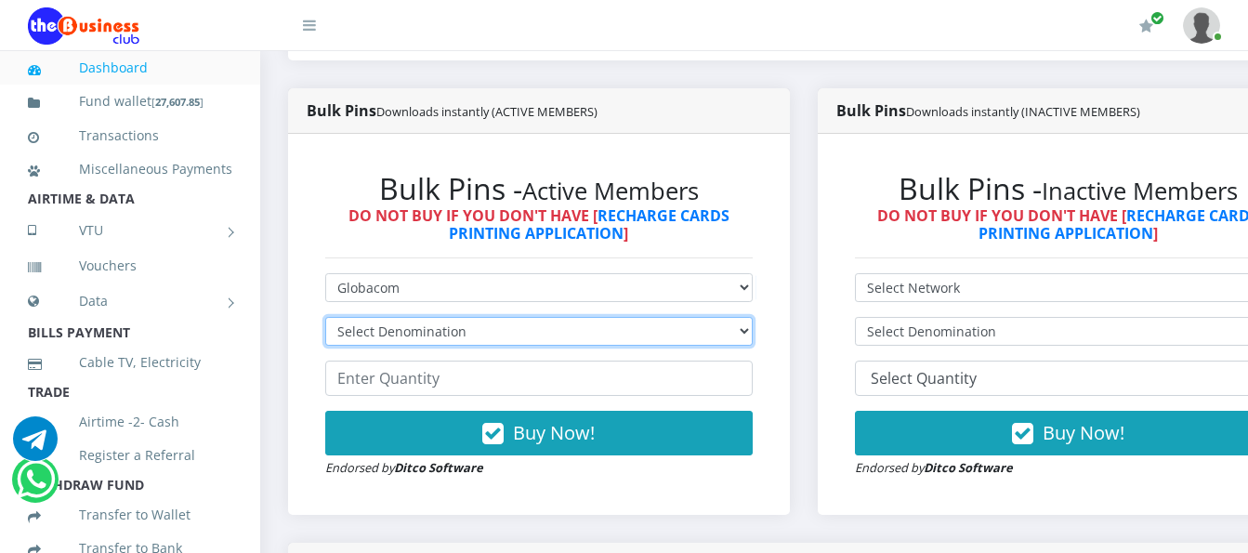
click at [478, 317] on select "Select Denomination Glo NGN100 - ₦96.55 Glo NGN200 - ₦193.10 Glo NGN500 - ₦482.…" at bounding box center [538, 331] width 427 height 29
select select "96.55-100"
click at [325, 317] on select "Select Denomination Glo NGN100 - ₦96.55 Glo NGN200 - ₦193.10 Glo NGN500 - ₦482.…" at bounding box center [538, 331] width 427 height 29
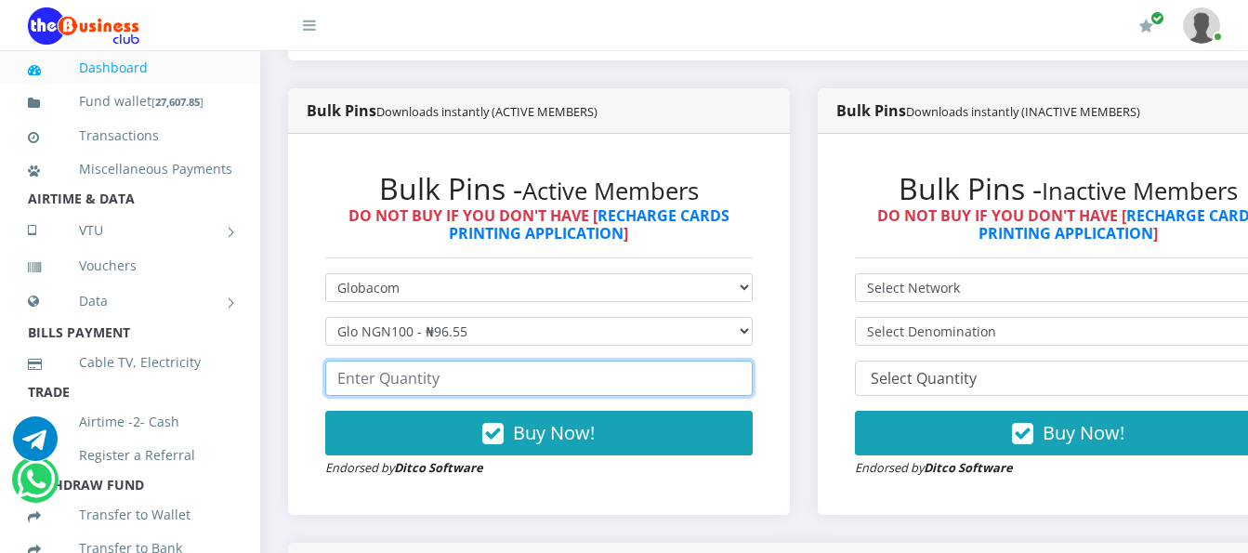
click at [399, 369] on input "number" at bounding box center [538, 378] width 427 height 35
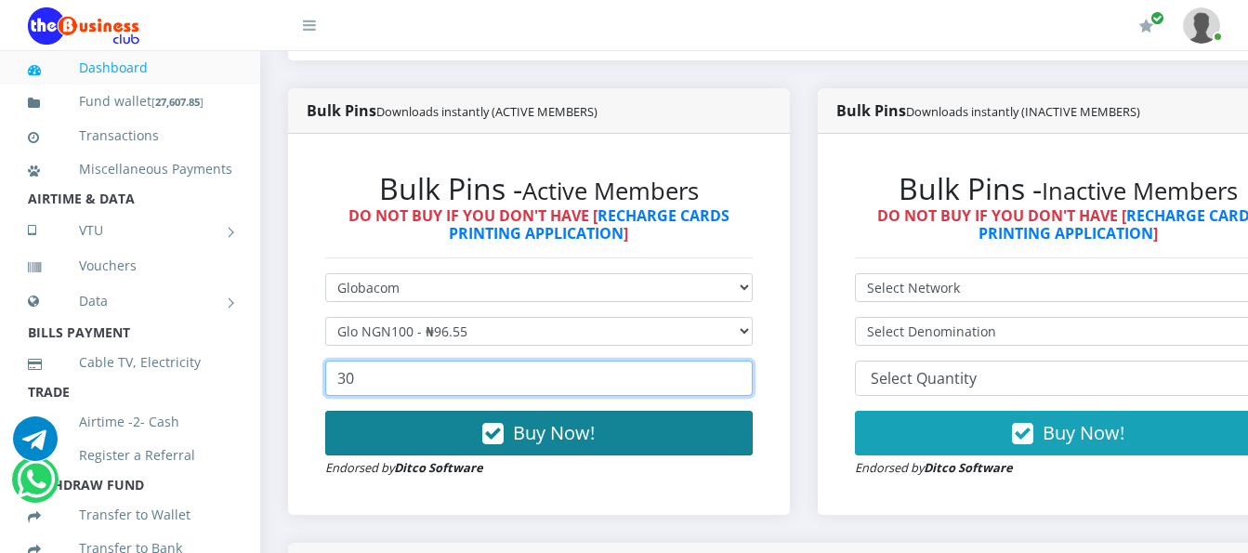
type input "30"
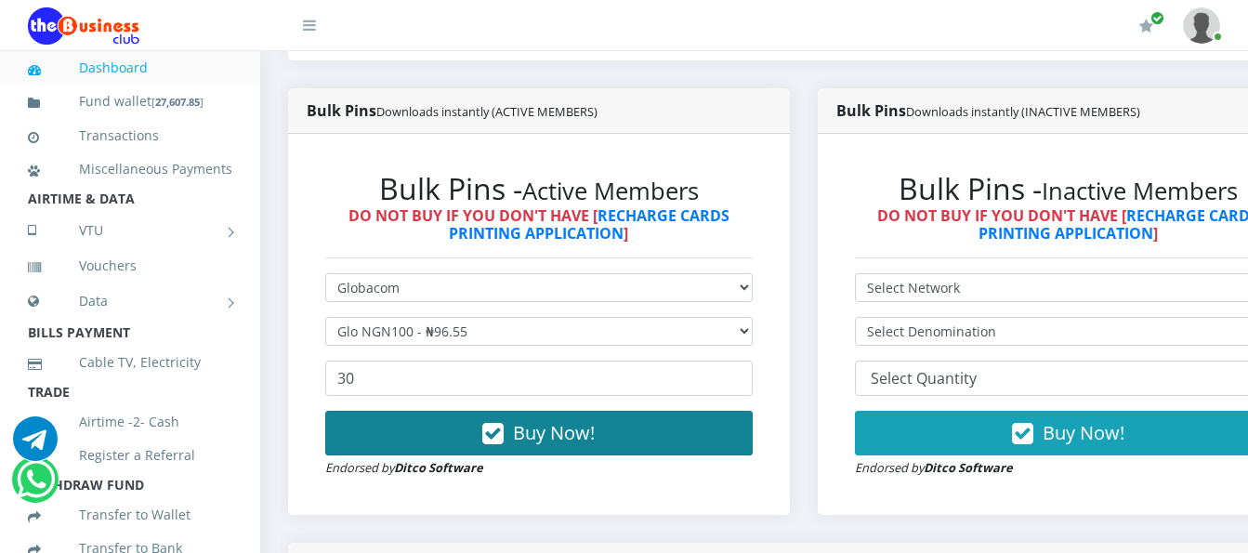
click at [583, 421] on span "Buy Now!" at bounding box center [554, 432] width 82 height 25
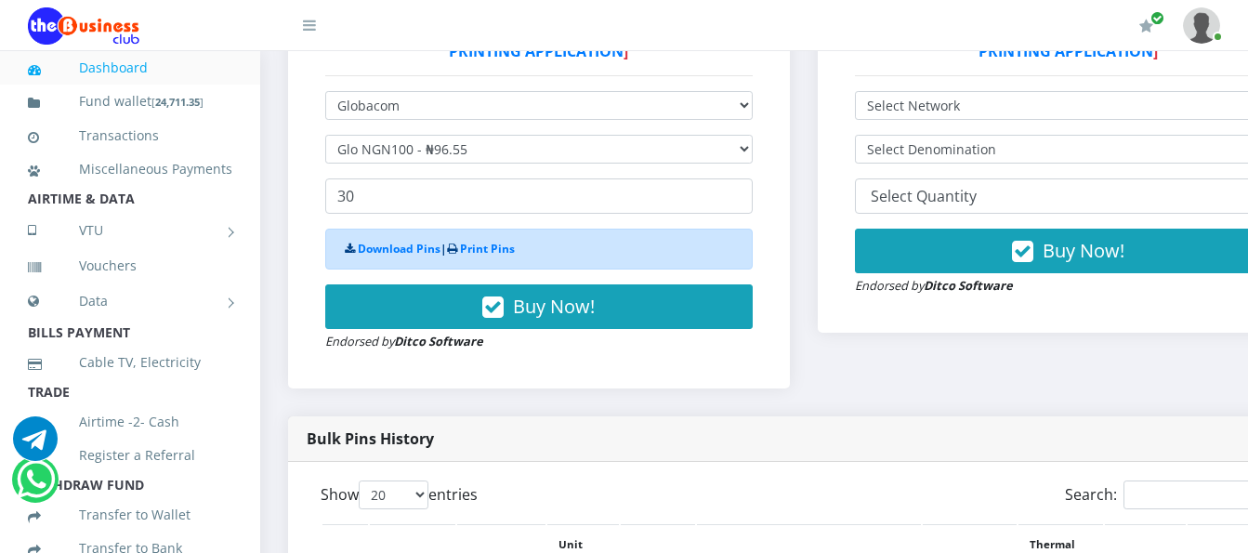
scroll to position [558, 0]
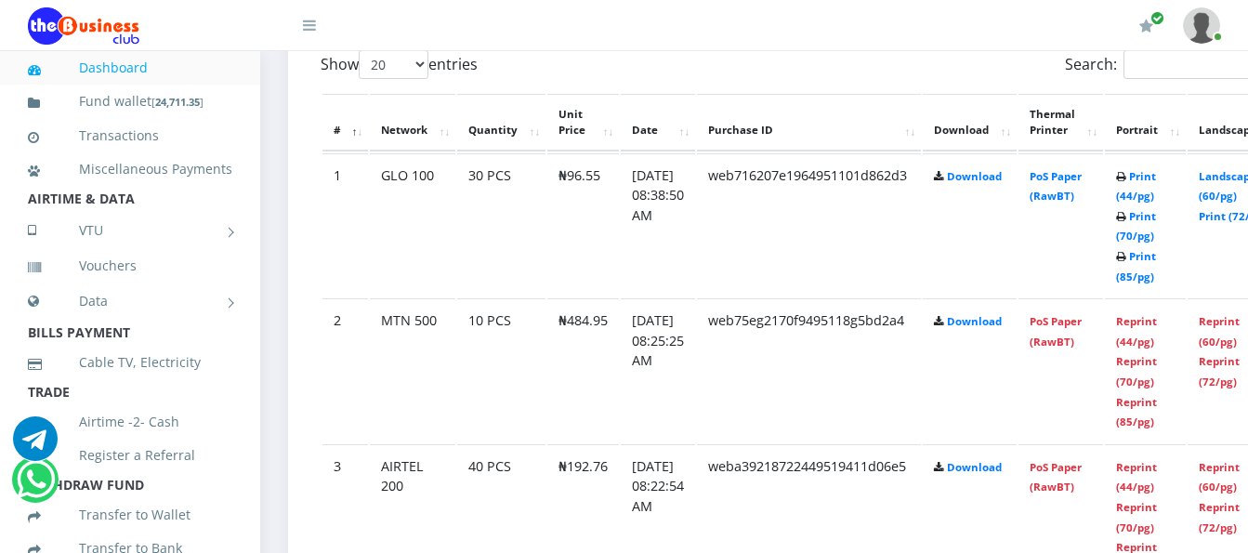
scroll to position [1115, 0]
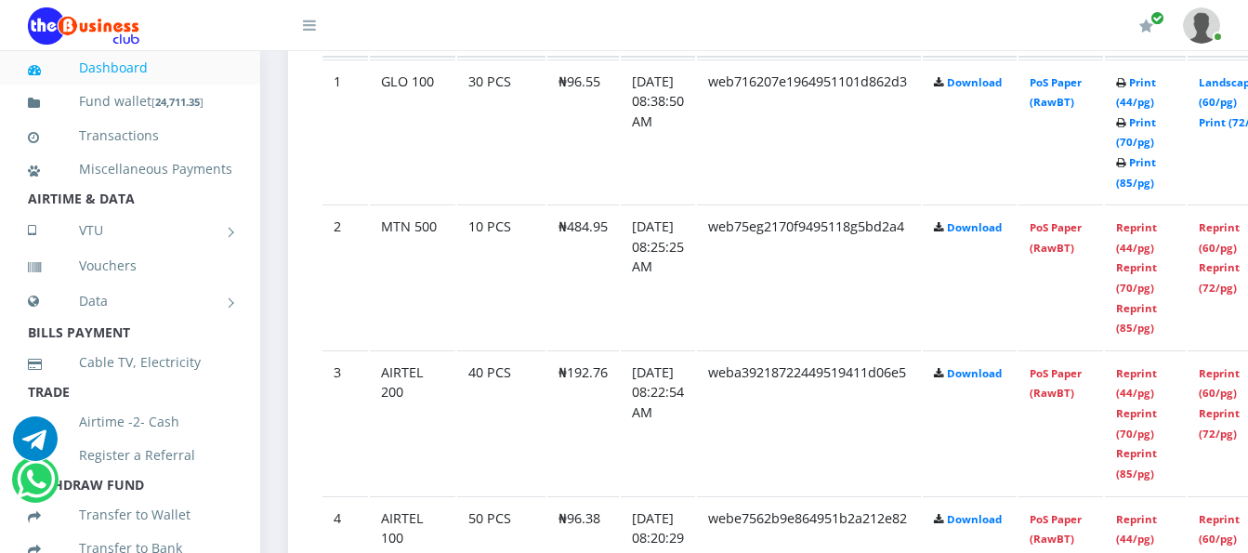
click at [1053, 65] on td "PoS Paper (RawBT)" at bounding box center [1060, 131] width 85 height 144
click at [1072, 75] on link "PoS Paper (RawBT)" at bounding box center [1056, 92] width 52 height 34
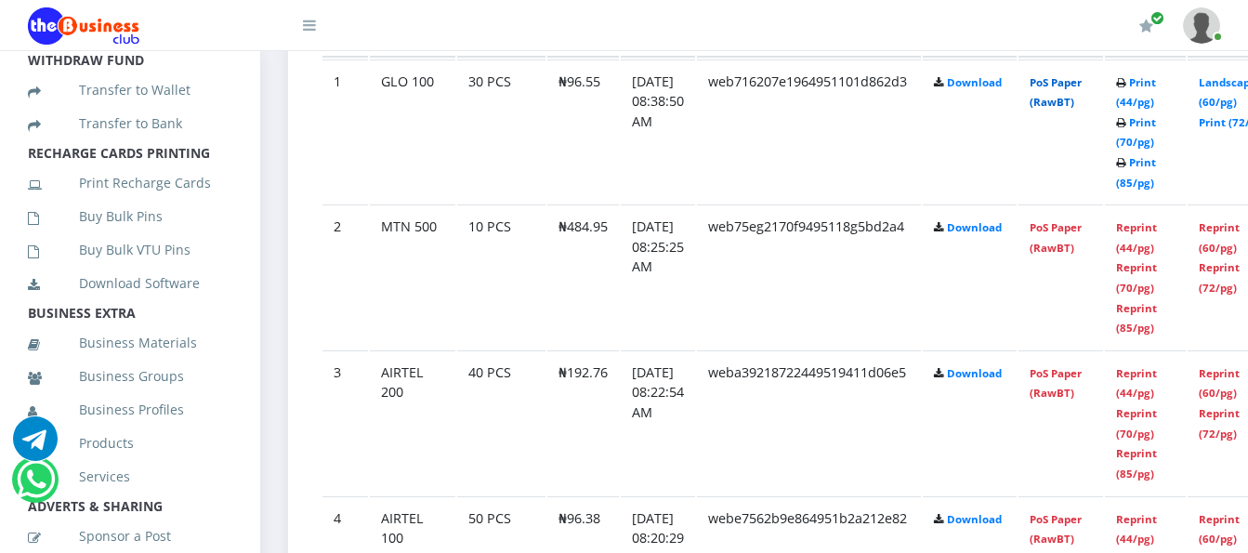
scroll to position [465, 0]
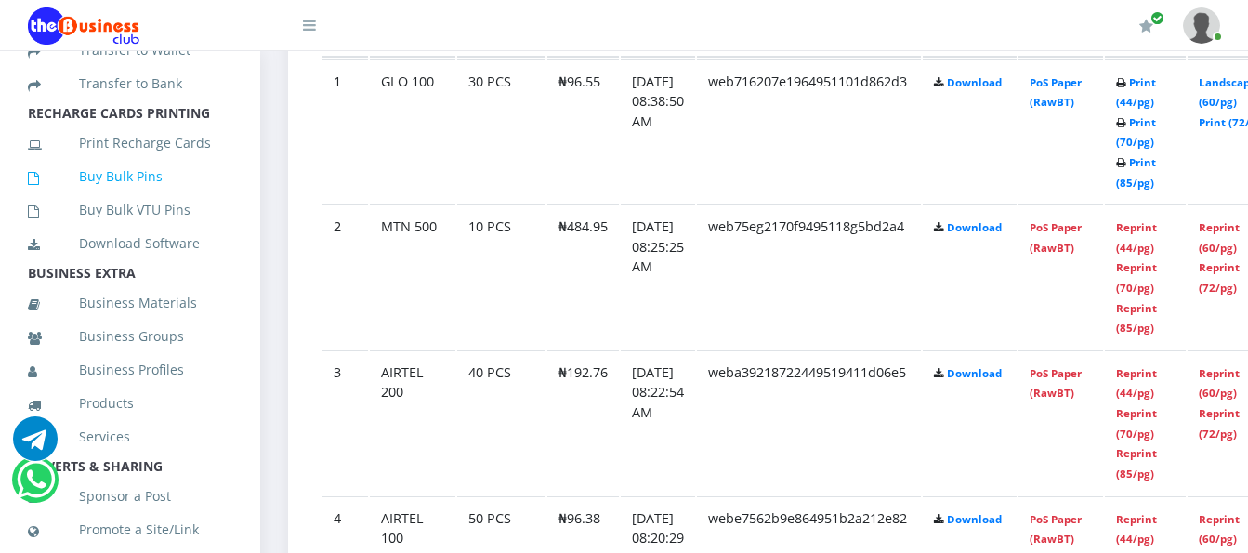
click at [138, 198] on link "Buy Bulk Pins" at bounding box center [130, 176] width 204 height 43
click at [150, 196] on link "Buy Bulk Pins" at bounding box center [130, 176] width 204 height 43
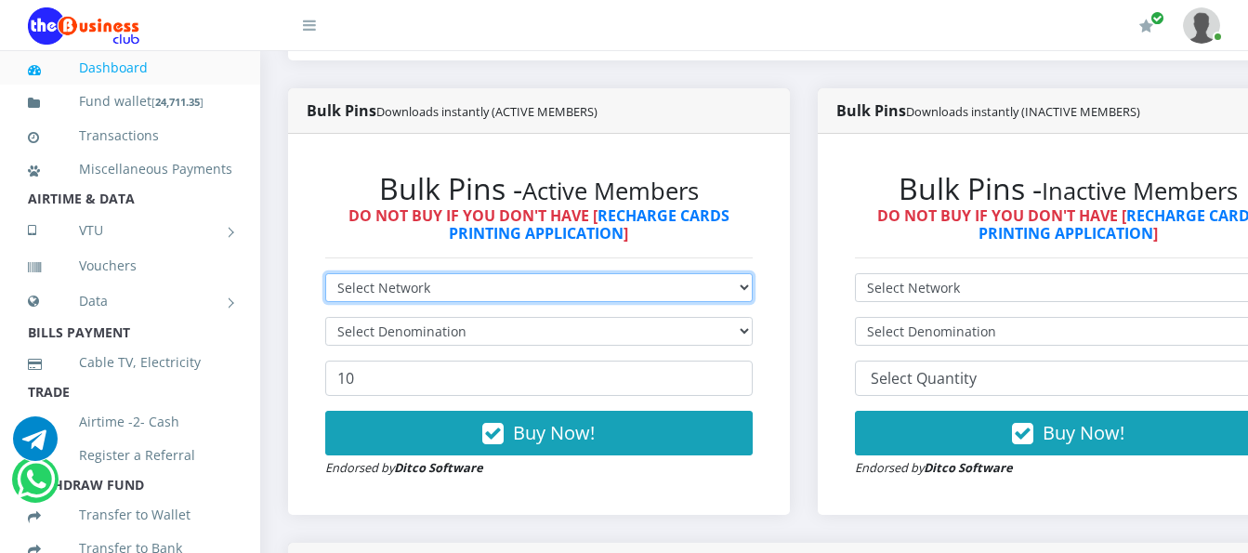
click at [612, 273] on select "Select Network MTN Globacom 9Mobile Airtel" at bounding box center [538, 287] width 427 height 29
select select "Glo"
click at [325, 273] on select "Select Network MTN Globacom 9Mobile Airtel" at bounding box center [538, 287] width 427 height 29
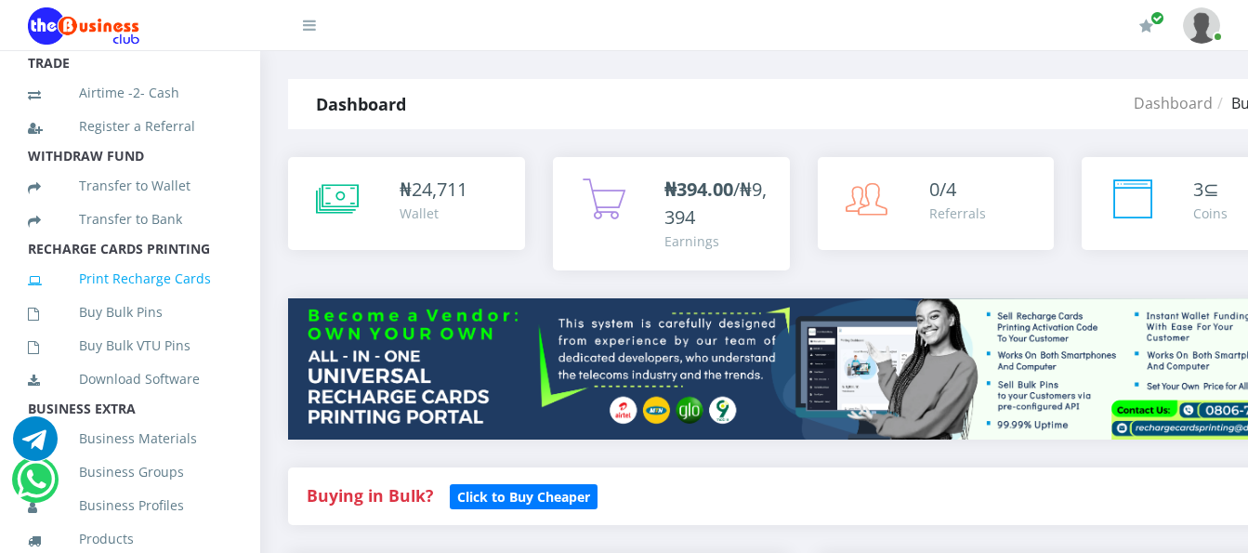
scroll to position [372, 0]
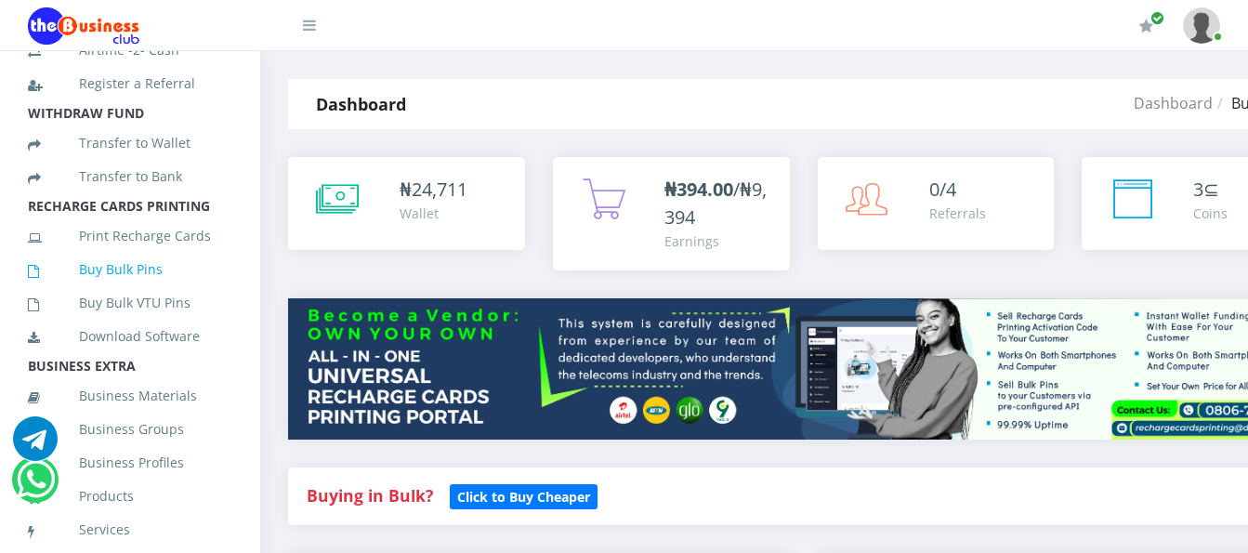
click at [127, 291] on link "Buy Bulk Pins" at bounding box center [130, 269] width 204 height 43
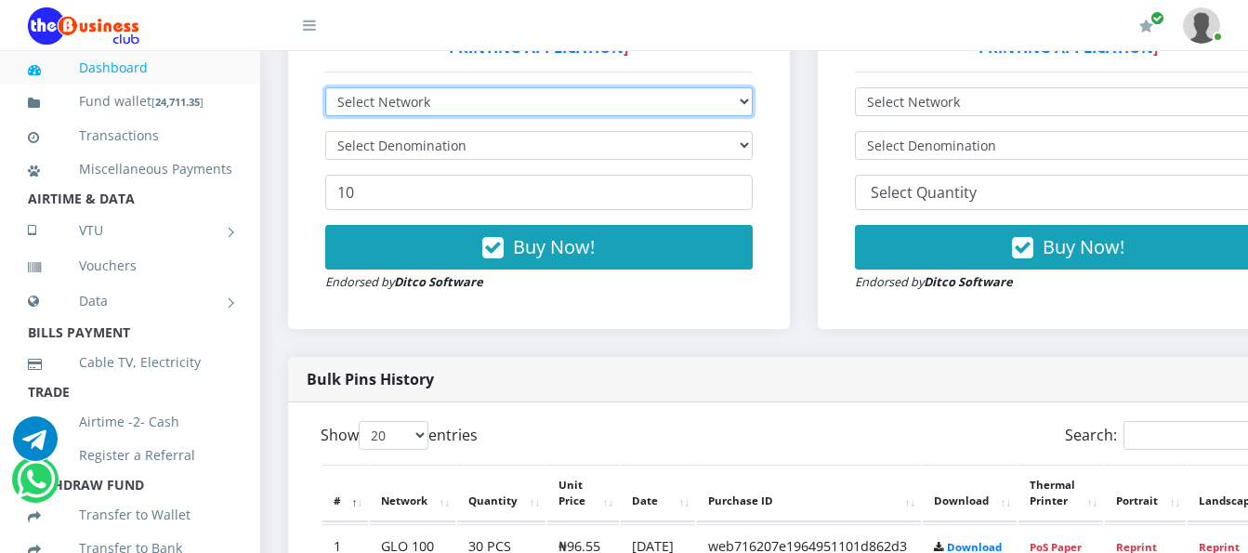
click at [455, 87] on select "Select Network MTN Globacom 9Mobile Airtel" at bounding box center [538, 101] width 427 height 29
select select "Glo"
click at [325, 87] on select "Select Network MTN Globacom 9Mobile Airtel" at bounding box center [538, 101] width 427 height 29
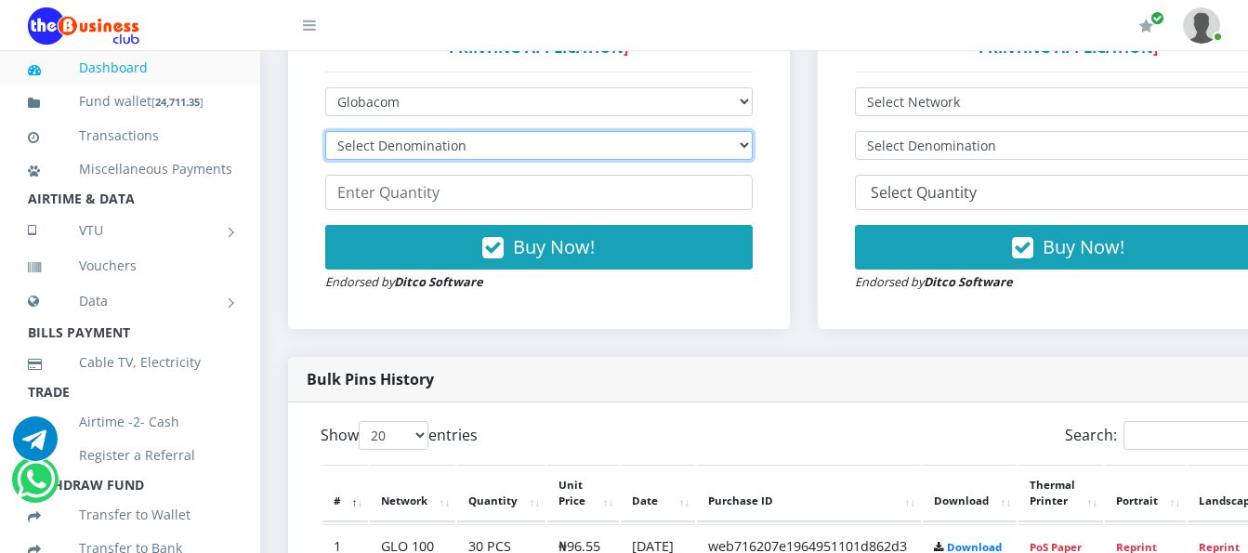
click at [447, 131] on select "Select Denomination Glo NGN100 - ₦96.55 Glo NGN200 - ₦193.10 Glo NGN500 - ₦482.…" at bounding box center [538, 145] width 427 height 29
select select "193.1-200"
click at [325, 131] on select "Select Denomination Glo NGN100 - ₦96.55 Glo NGN200 - ₦193.10 Glo NGN500 - ₦482.…" at bounding box center [538, 145] width 427 height 29
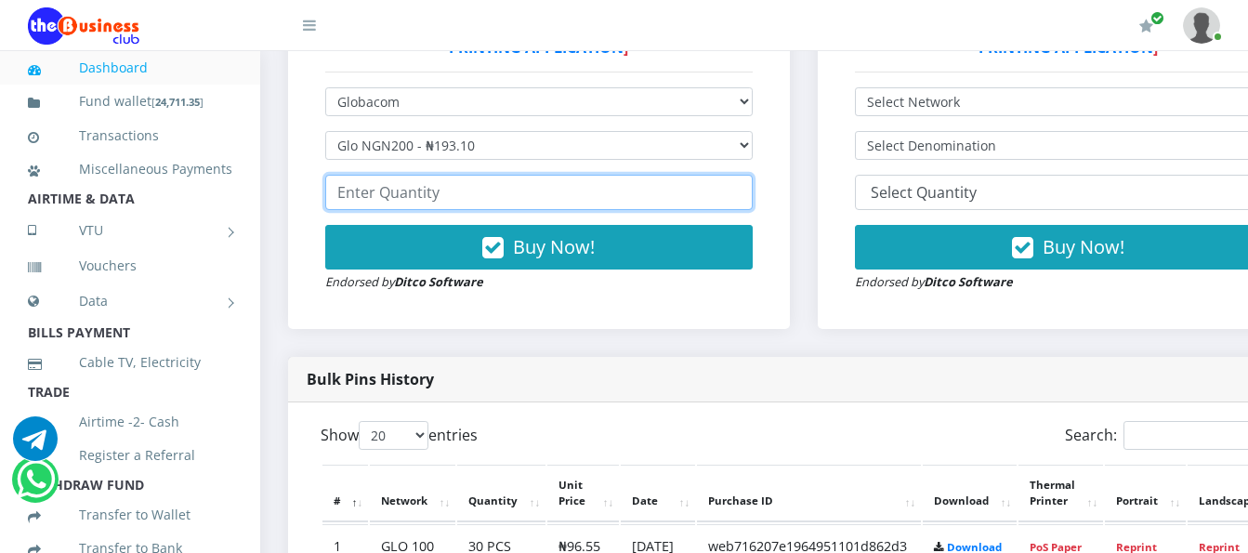
click at [386, 177] on input "number" at bounding box center [538, 192] width 427 height 35
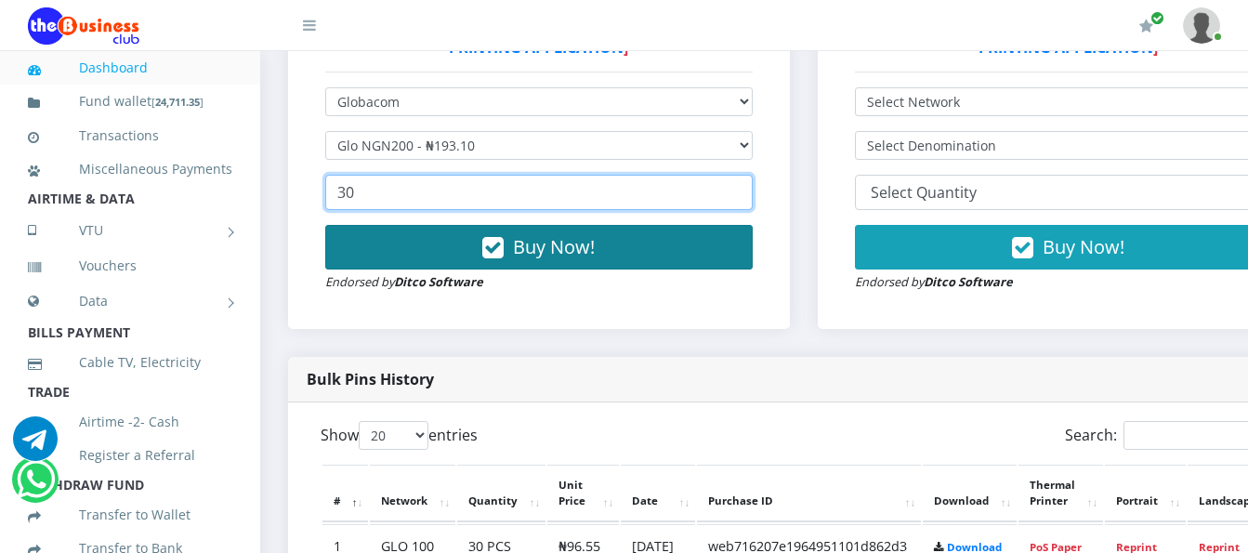
type input "30"
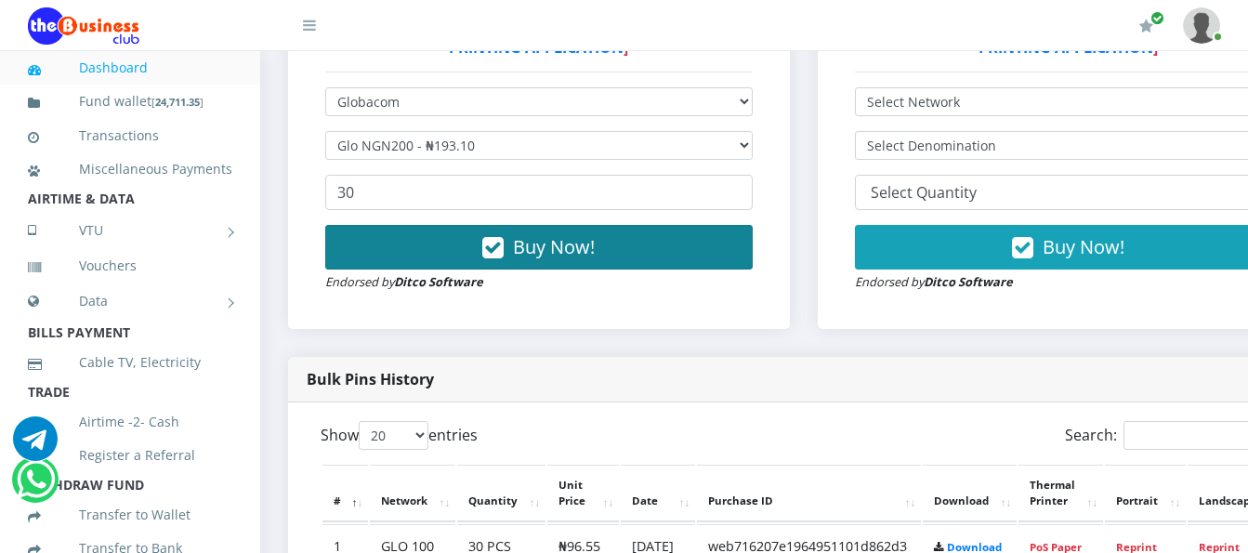
click at [580, 240] on span "Buy Now!" at bounding box center [554, 246] width 82 height 25
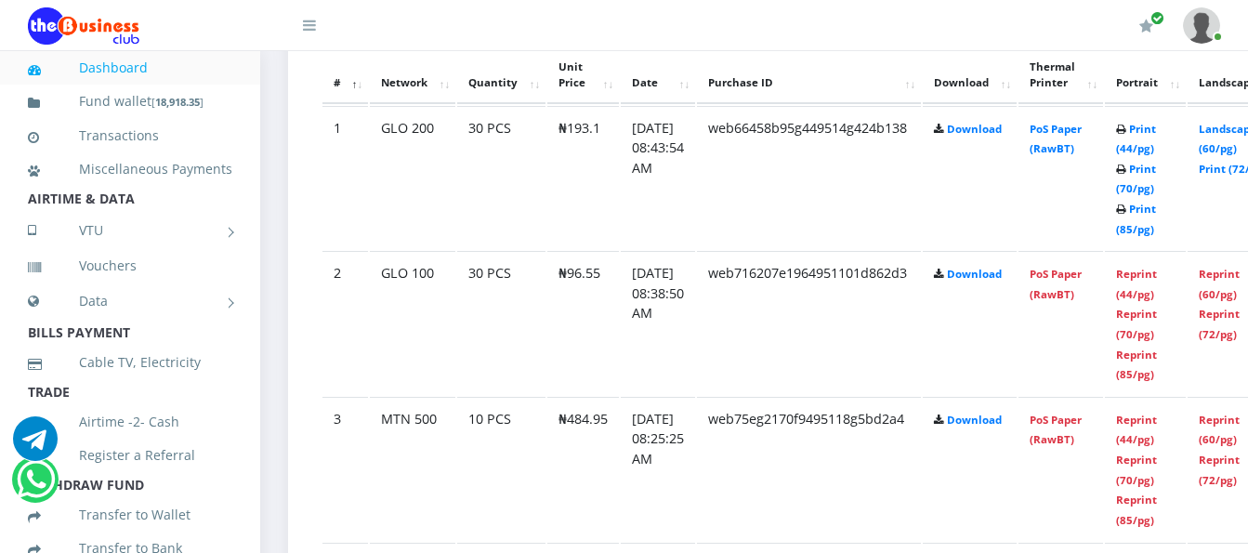
scroll to position [1118, 0]
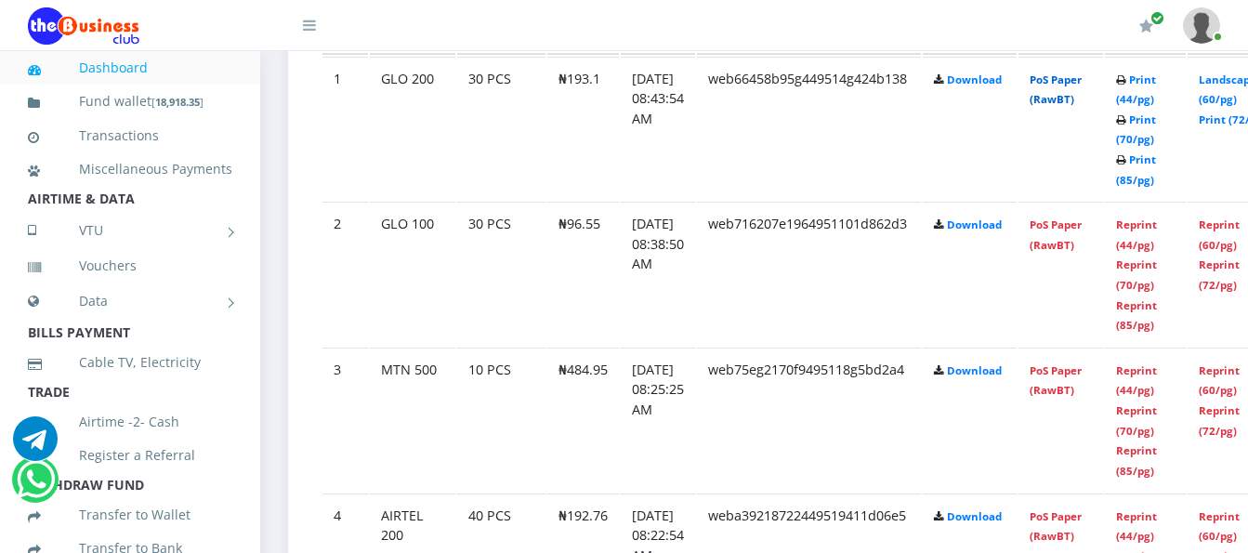
click at [1068, 72] on link "PoS Paper (RawBT)" at bounding box center [1056, 89] width 52 height 34
